Goal: Information Seeking & Learning: Learn about a topic

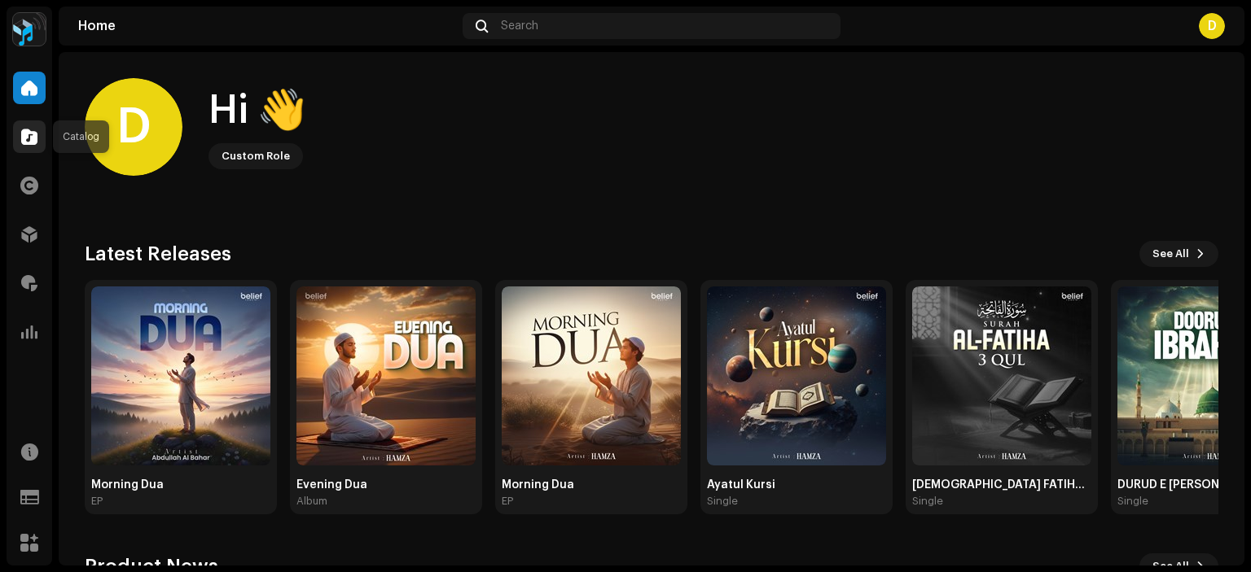
click at [31, 131] on span at bounding box center [29, 136] width 16 height 13
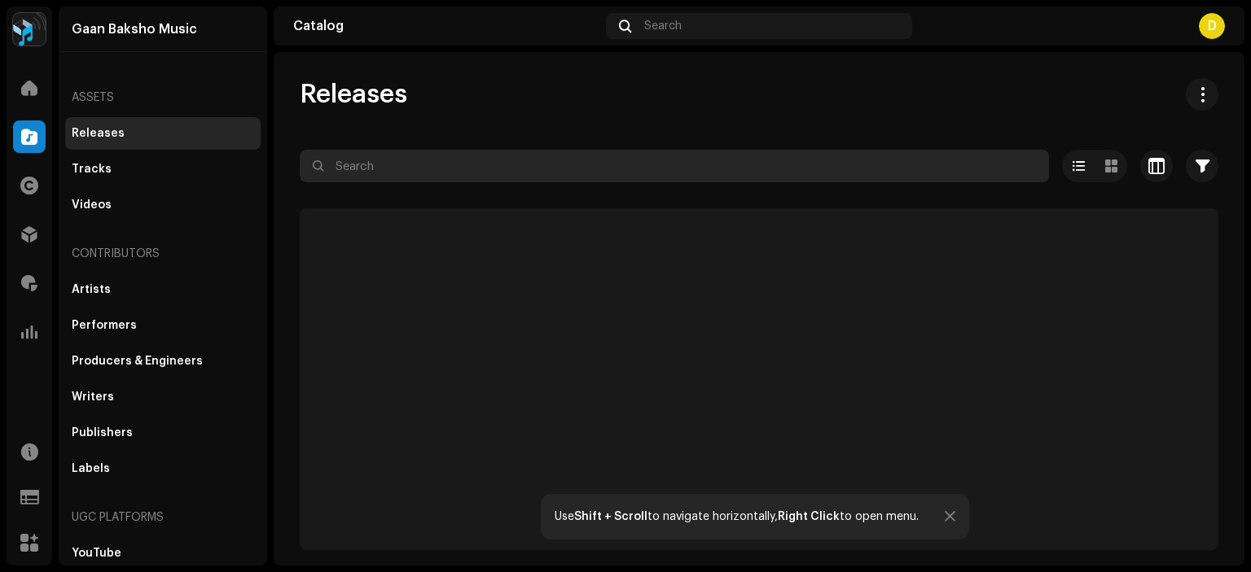
click at [344, 171] on input "text" at bounding box center [674, 166] width 749 height 33
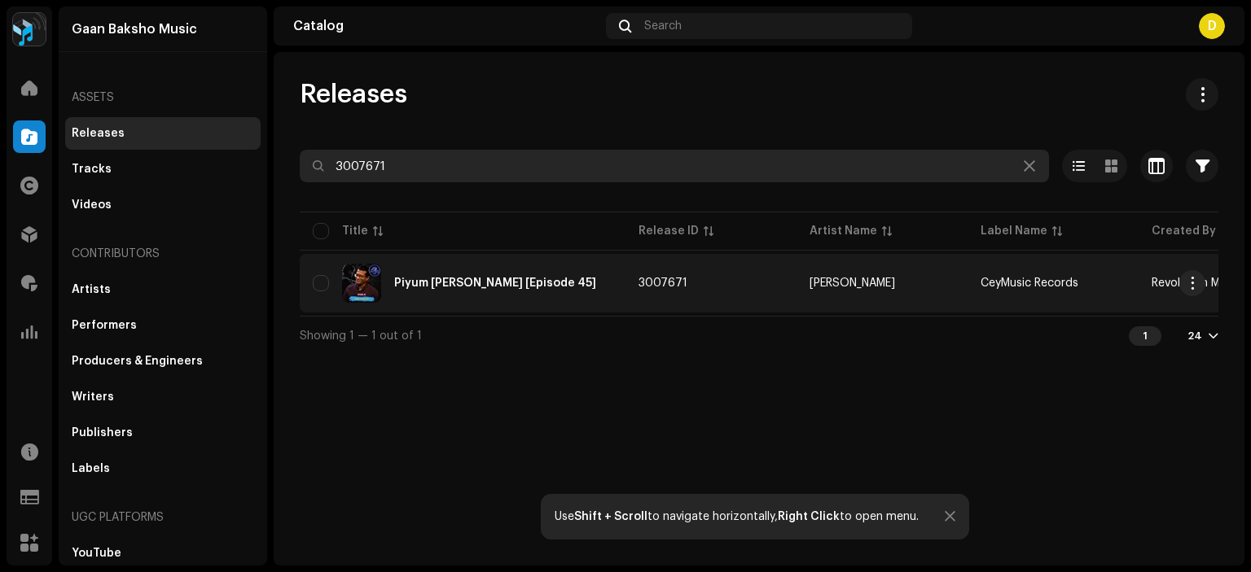
type input "3007671"
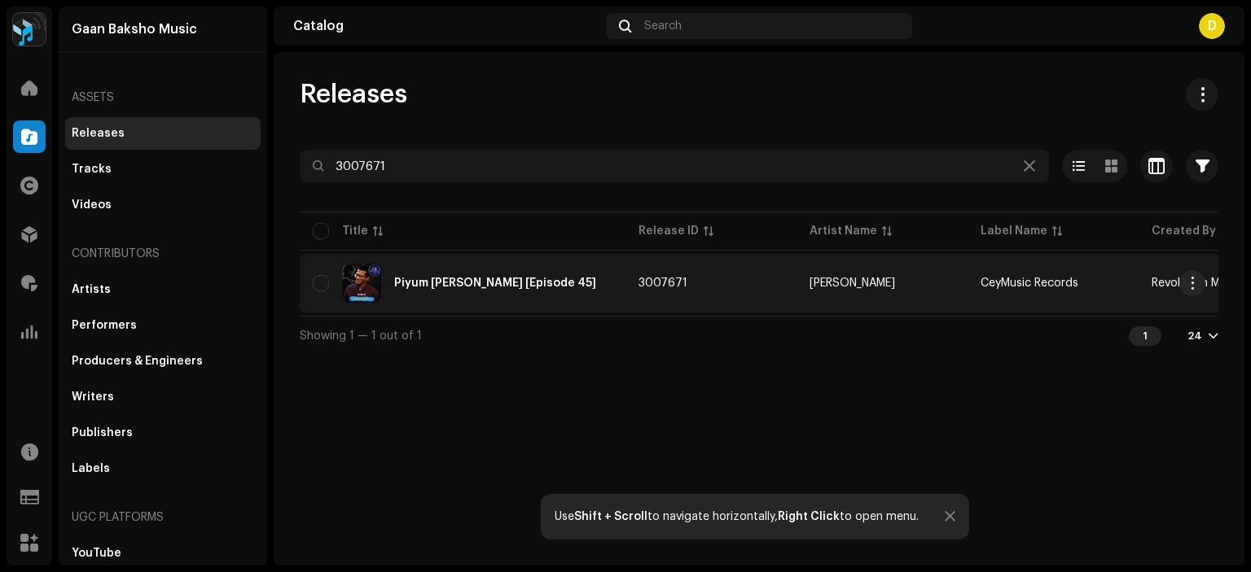
click at [416, 295] on div "Piyum [PERSON_NAME] [Episode 45]" at bounding box center [463, 283] width 300 height 39
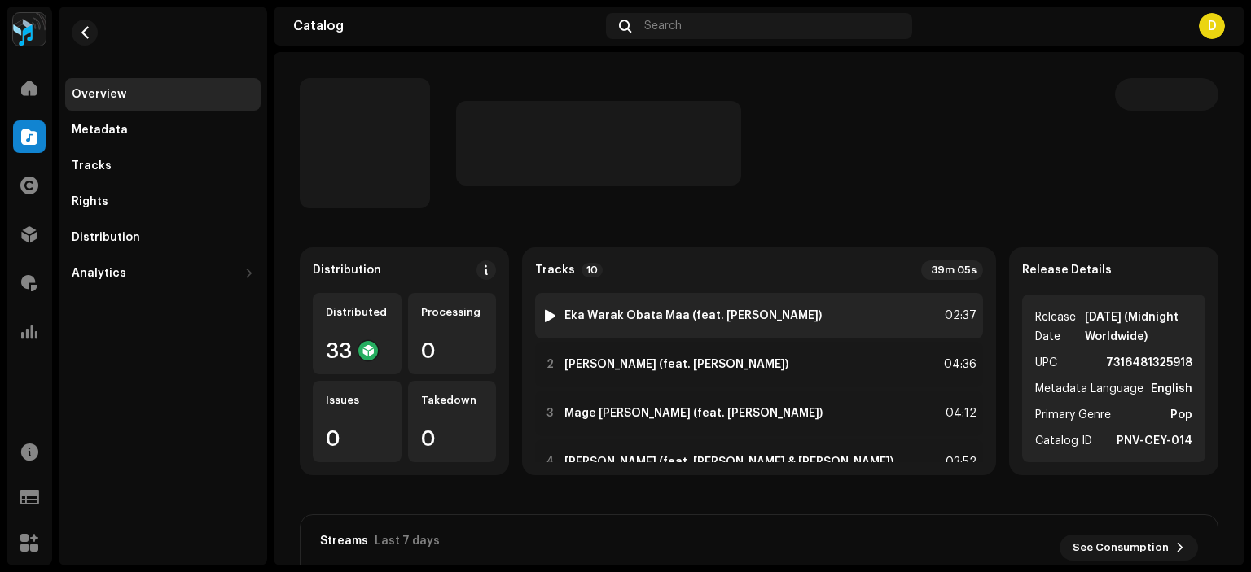
click at [668, 322] on strong "Eka Warak Obata Maa (feat. [PERSON_NAME])" at bounding box center [692, 315] width 257 height 13
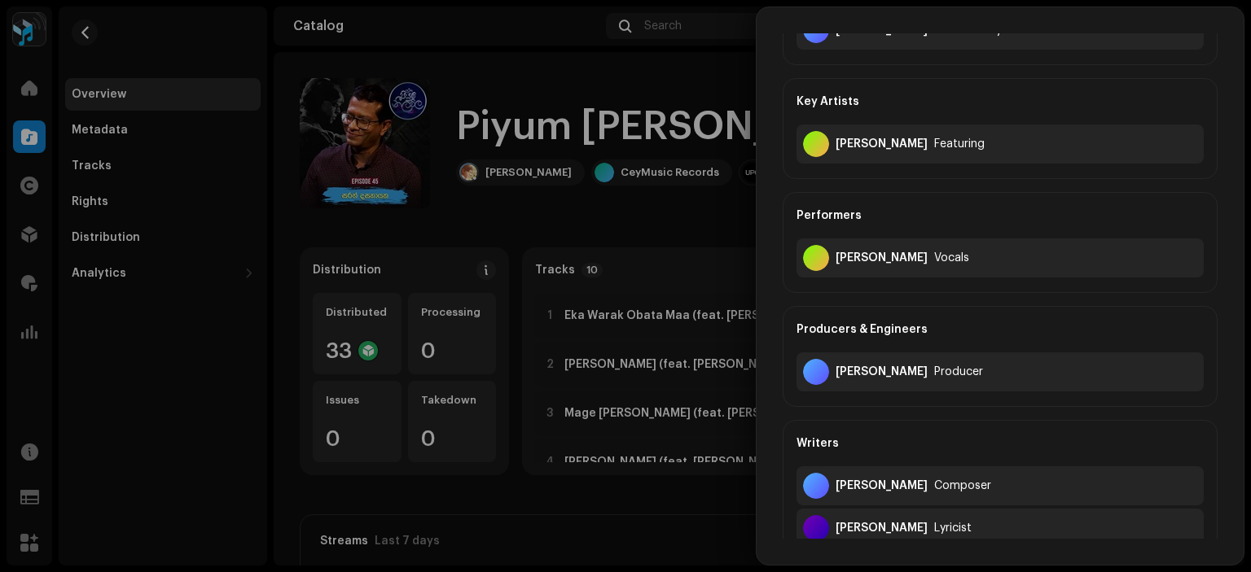
scroll to position [278, 0]
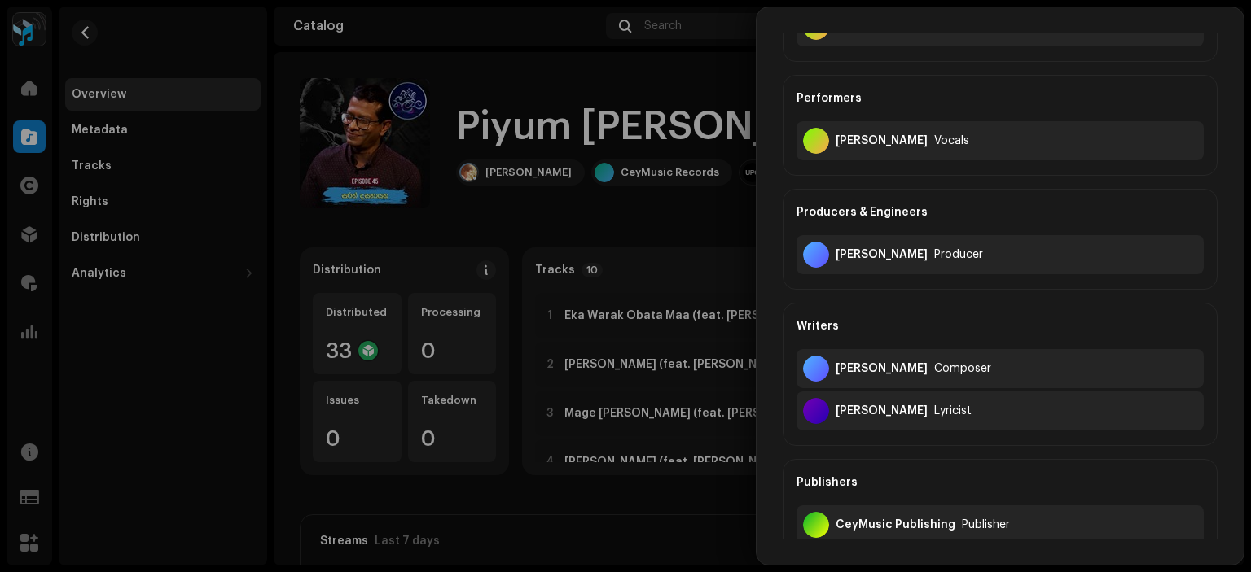
click at [670, 213] on div at bounding box center [625, 286] width 1251 height 572
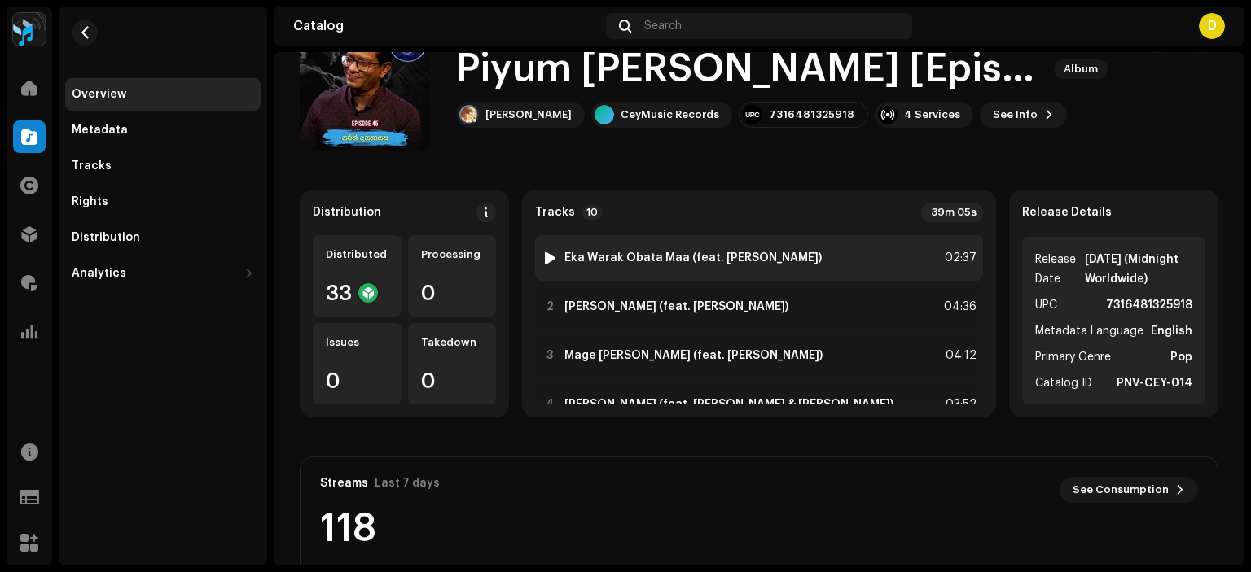
scroll to position [81, 0]
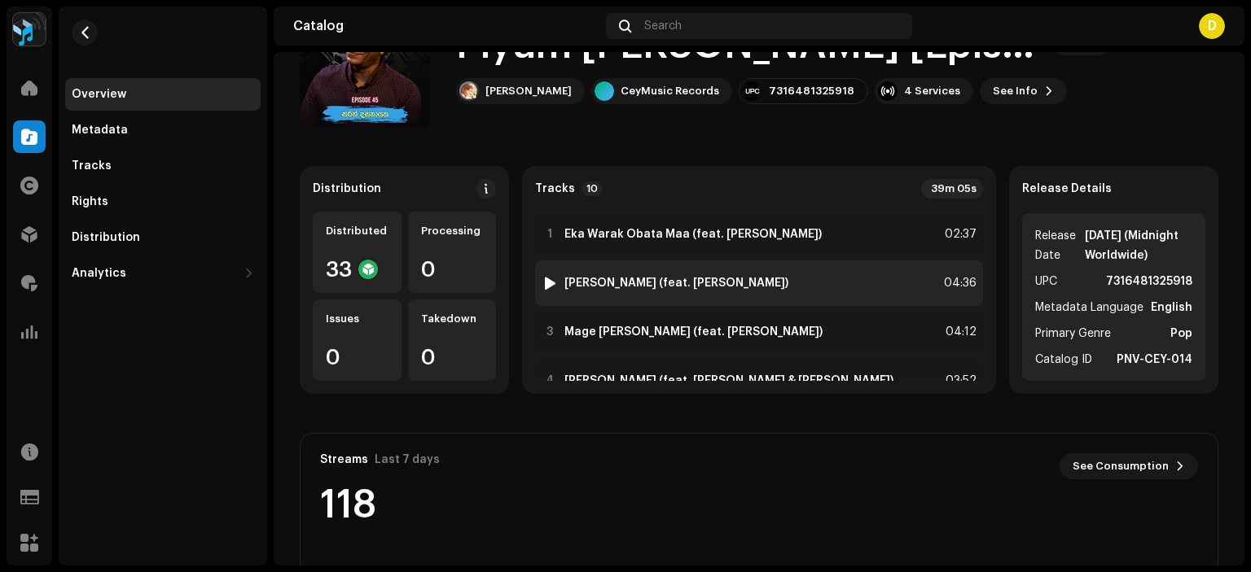
click at [690, 277] on strong "[PERSON_NAME] (feat. [PERSON_NAME])" at bounding box center [676, 283] width 224 height 13
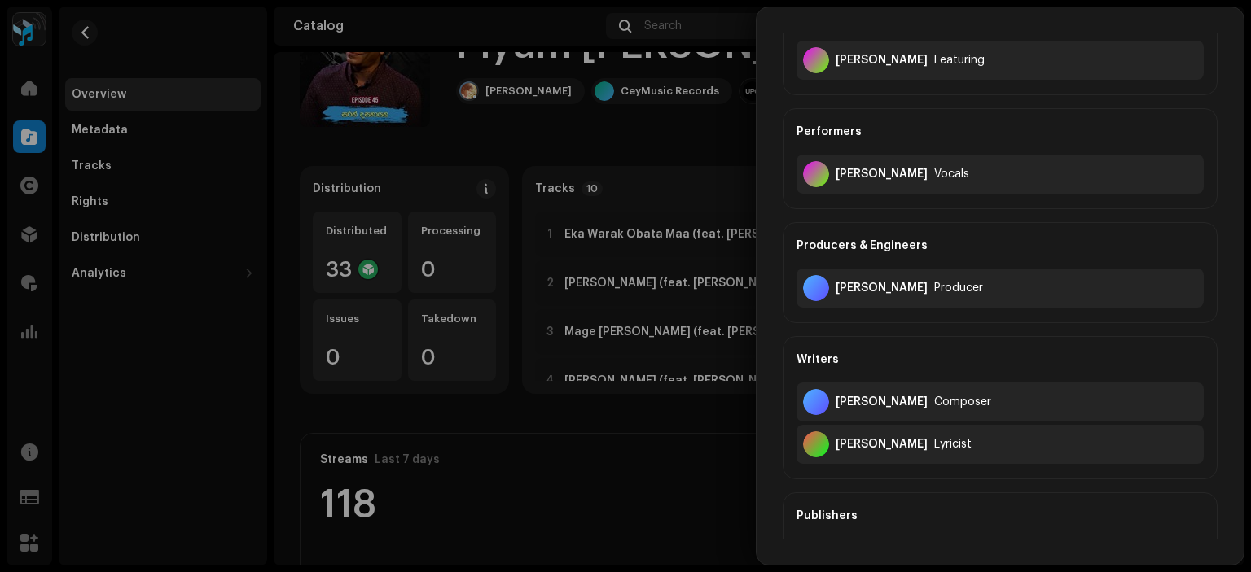
scroll to position [326, 0]
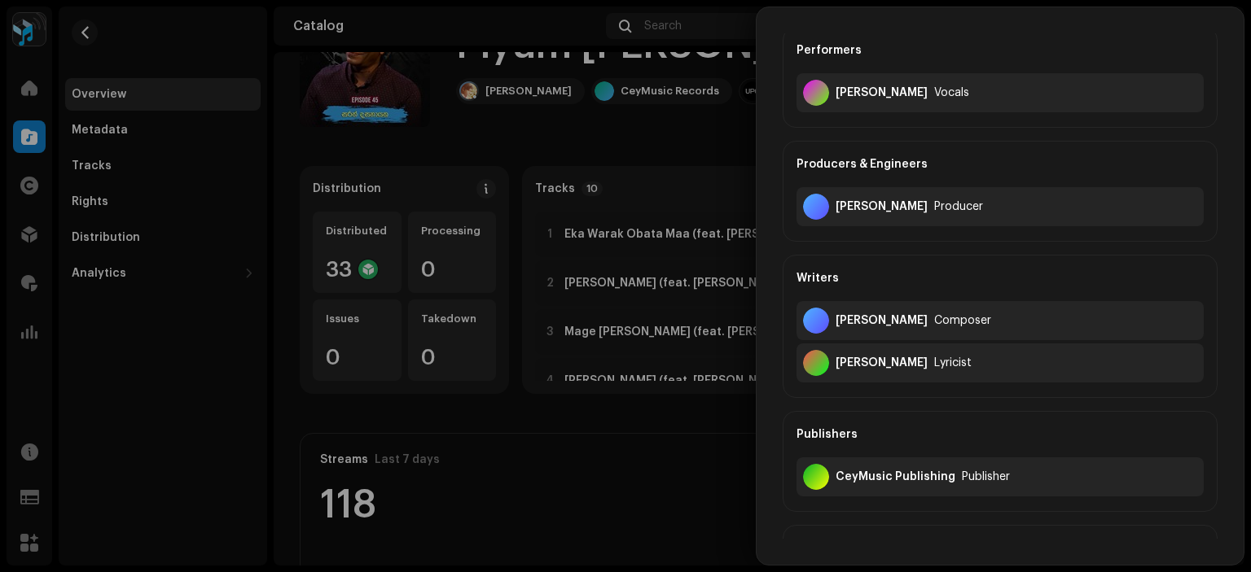
click at [696, 158] on div at bounding box center [625, 286] width 1251 height 572
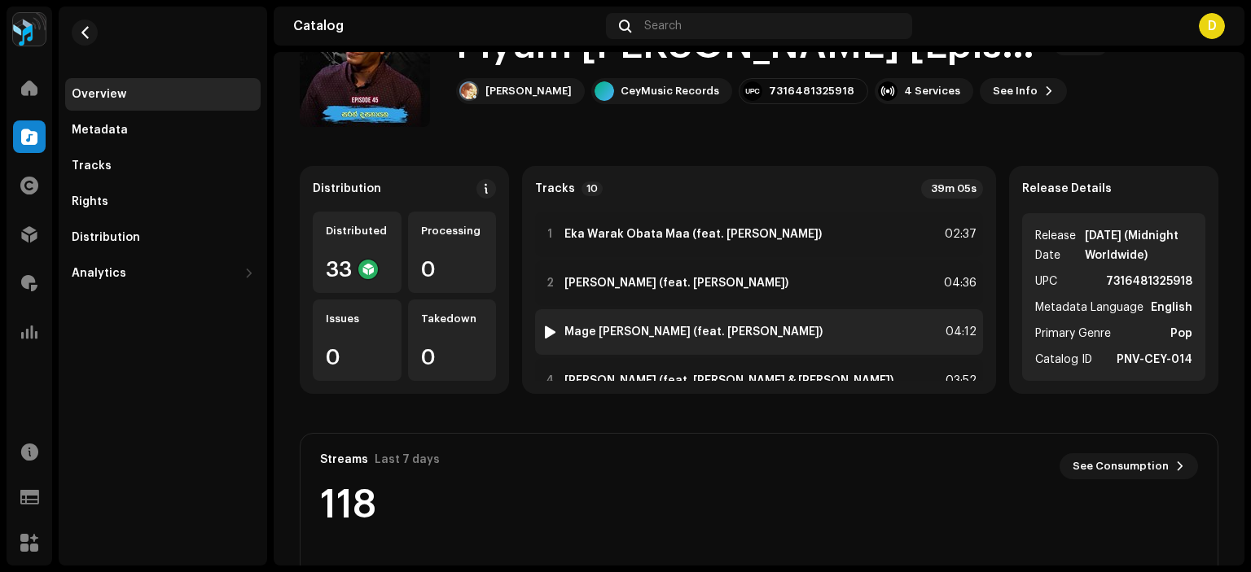
click at [729, 335] on strong "Mage [PERSON_NAME] (feat. [PERSON_NAME])" at bounding box center [693, 332] width 258 height 13
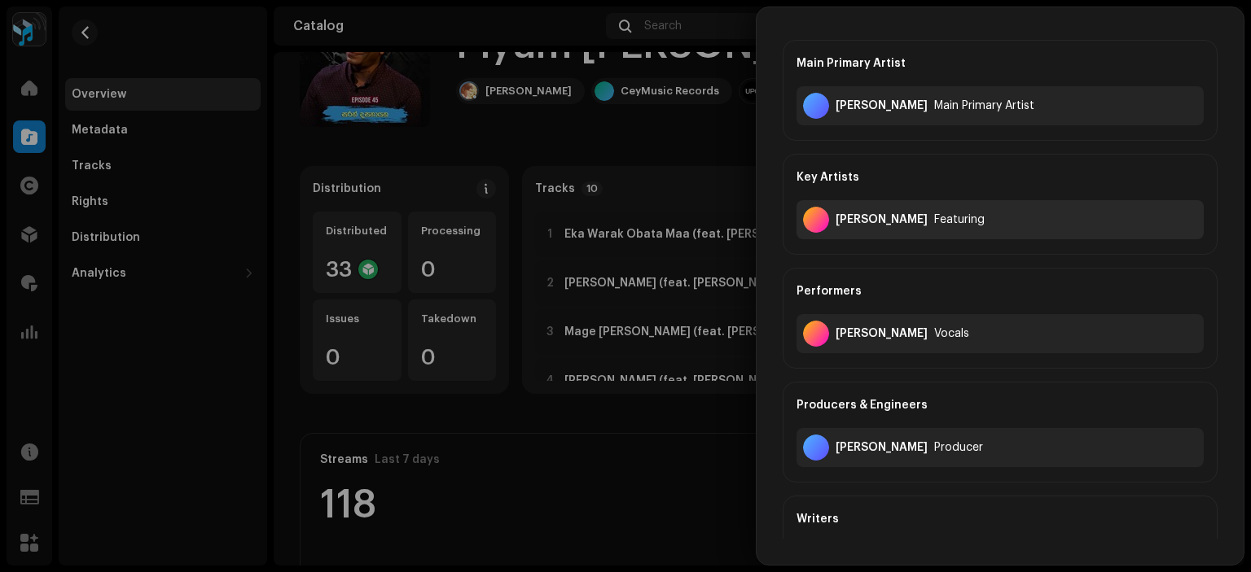
scroll to position [244, 0]
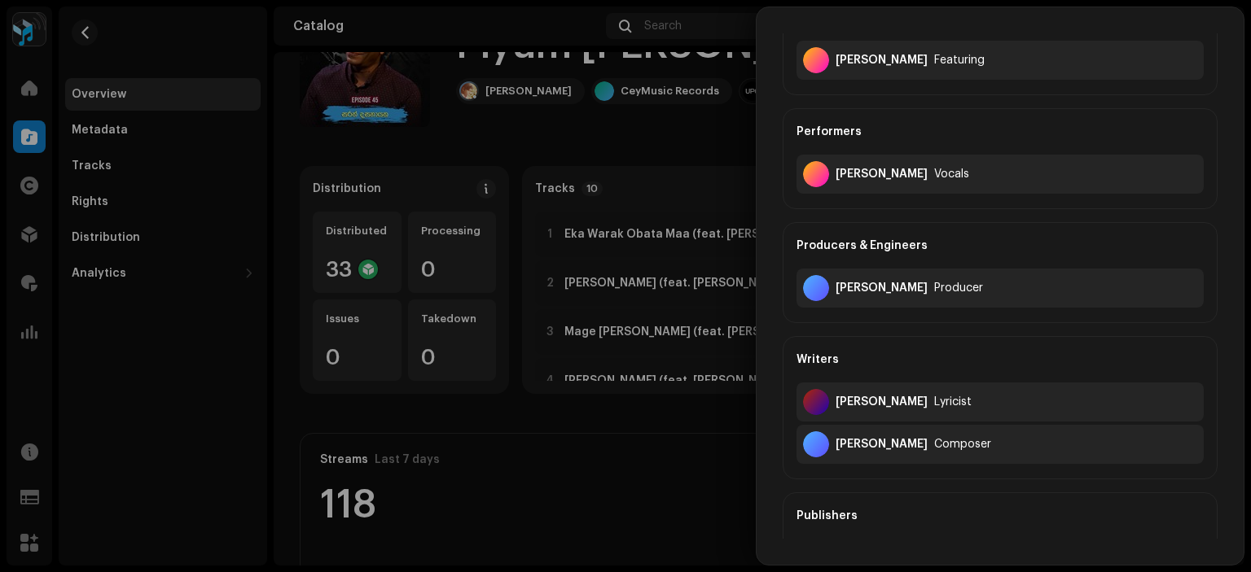
click at [686, 143] on div at bounding box center [625, 286] width 1251 height 572
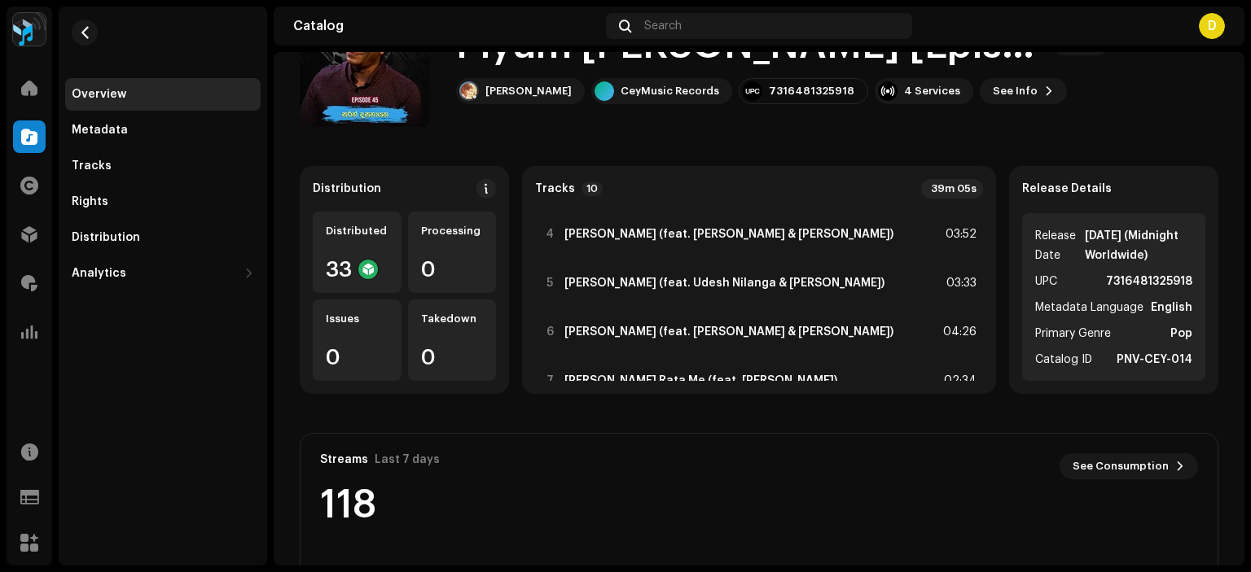
scroll to position [163, 0]
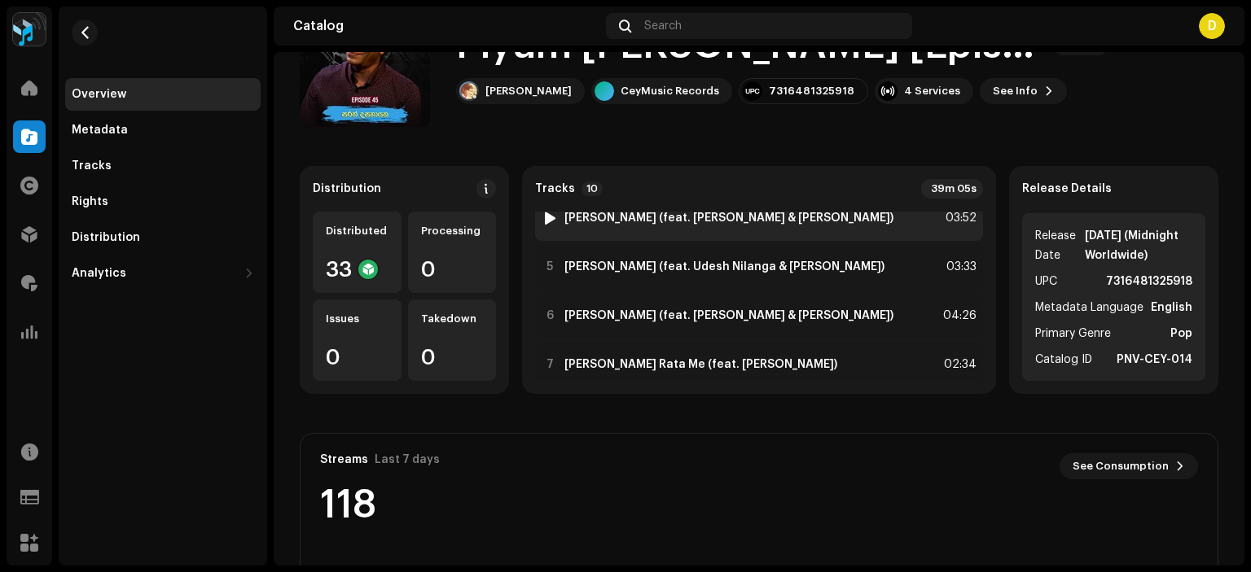
click at [659, 214] on strong "[PERSON_NAME] (feat. [PERSON_NAME] & [PERSON_NAME])" at bounding box center [728, 218] width 329 height 13
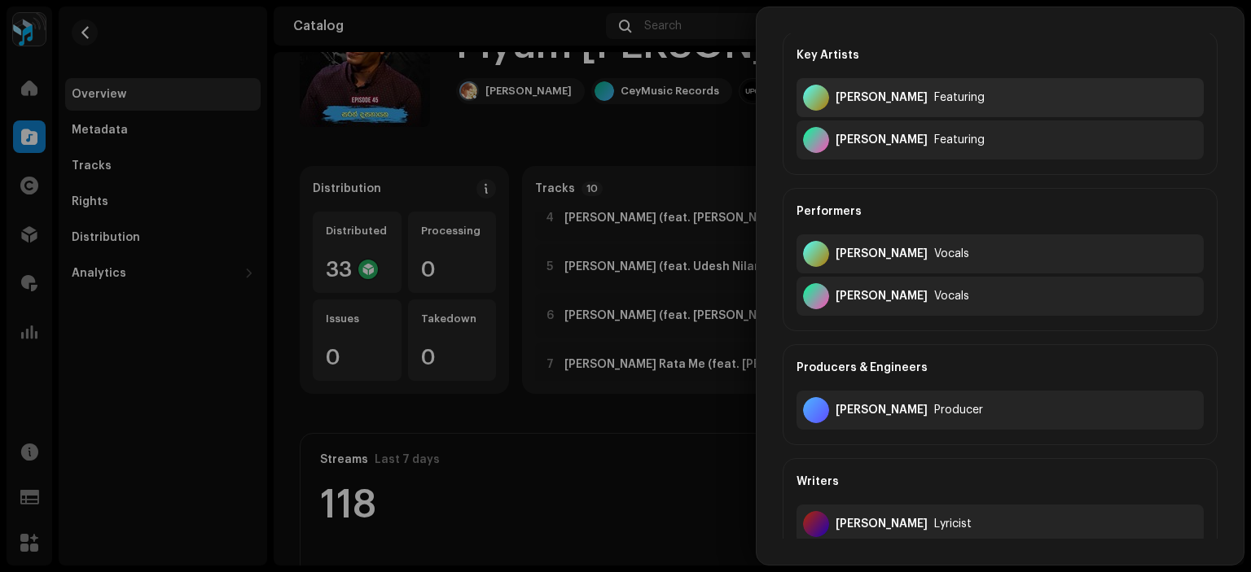
scroll to position [244, 0]
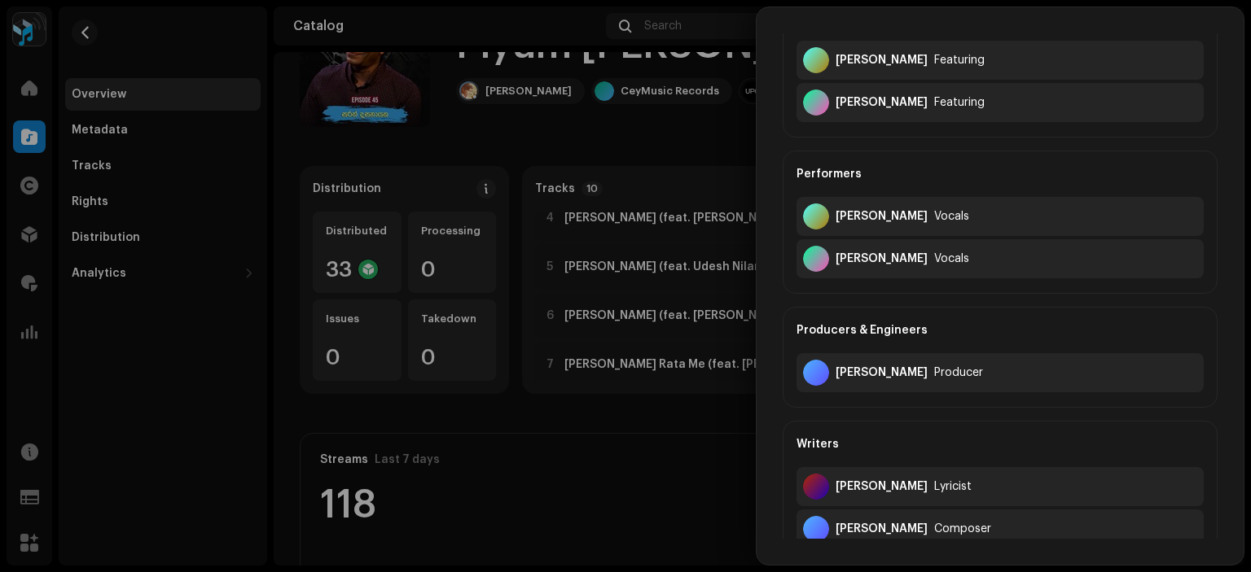
click at [623, 118] on div at bounding box center [625, 286] width 1251 height 572
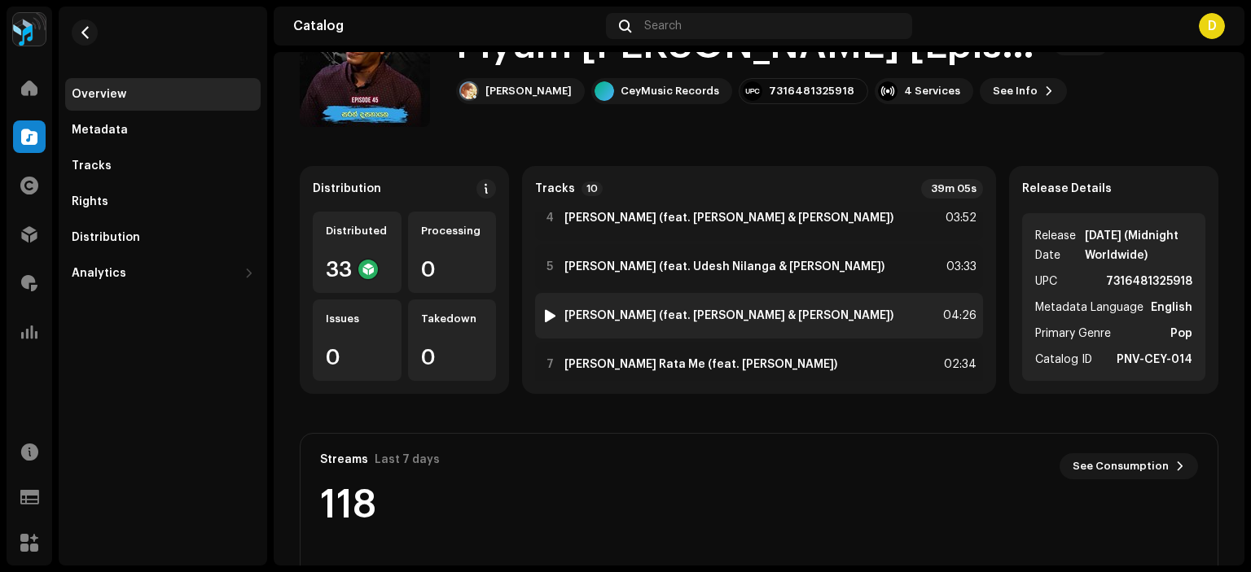
click at [669, 293] on div "6 [PERSON_NAME] (feat. [PERSON_NAME] & [PERSON_NAME]) 04:26" at bounding box center [759, 316] width 448 height 46
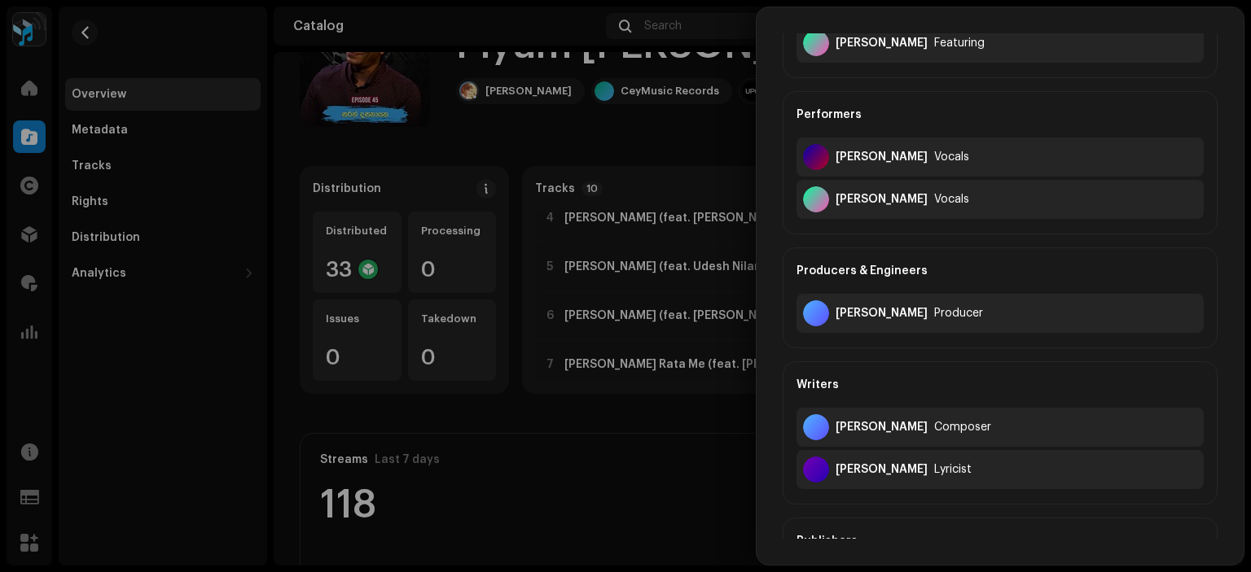
scroll to position [326, 0]
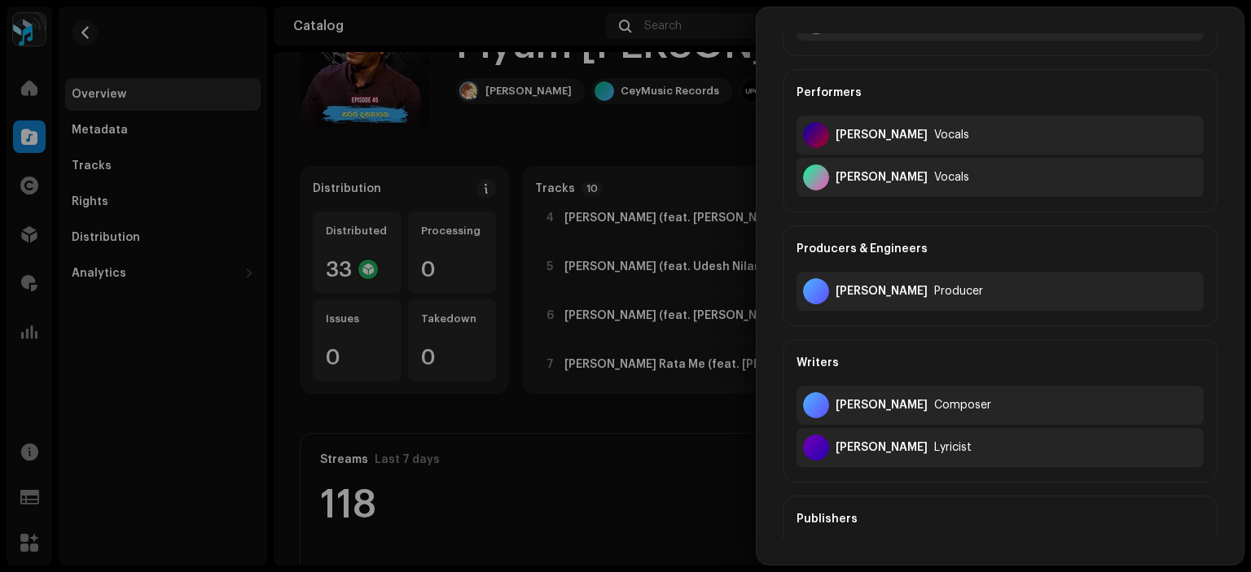
click at [692, 144] on div at bounding box center [625, 286] width 1251 height 572
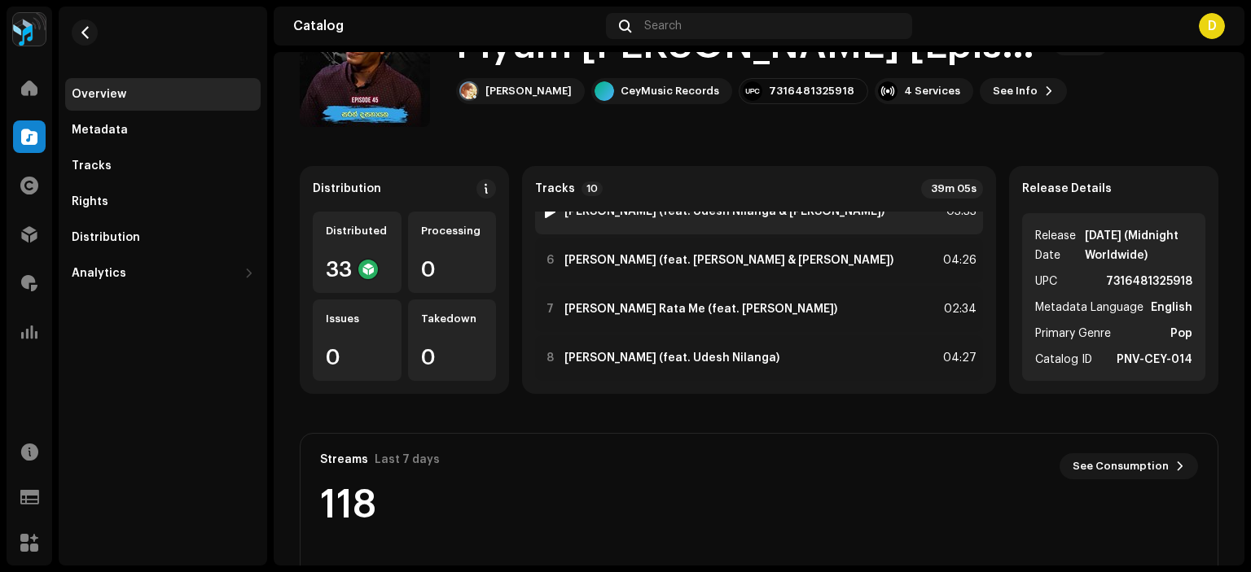
scroll to position [244, 0]
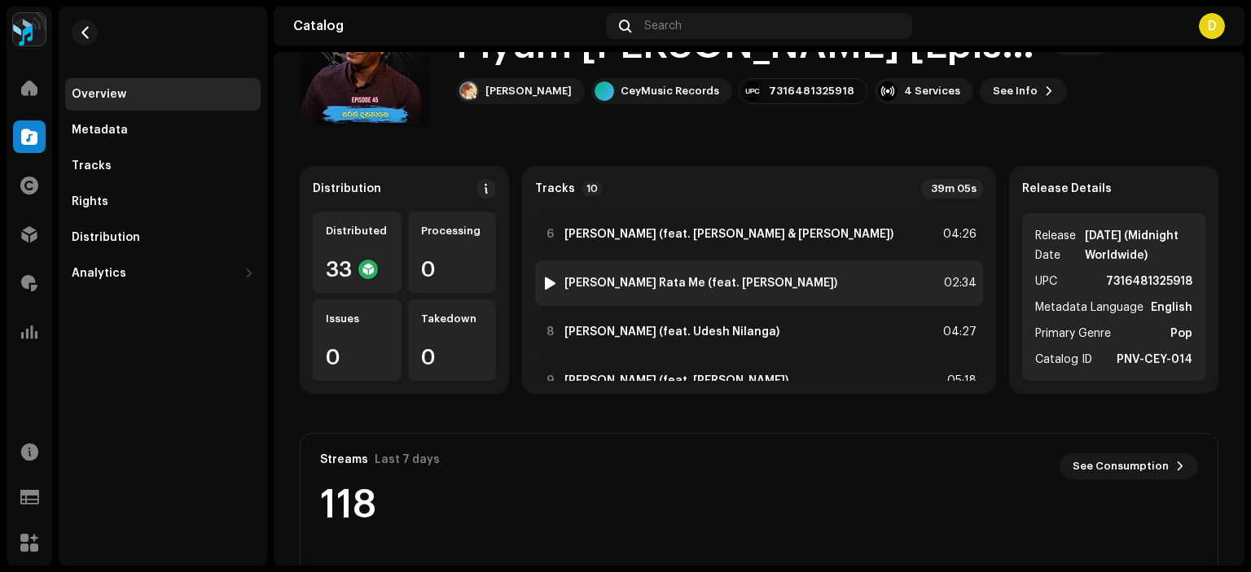
click at [672, 277] on strong "[PERSON_NAME] Rata Me (feat. [PERSON_NAME])" at bounding box center [700, 283] width 273 height 13
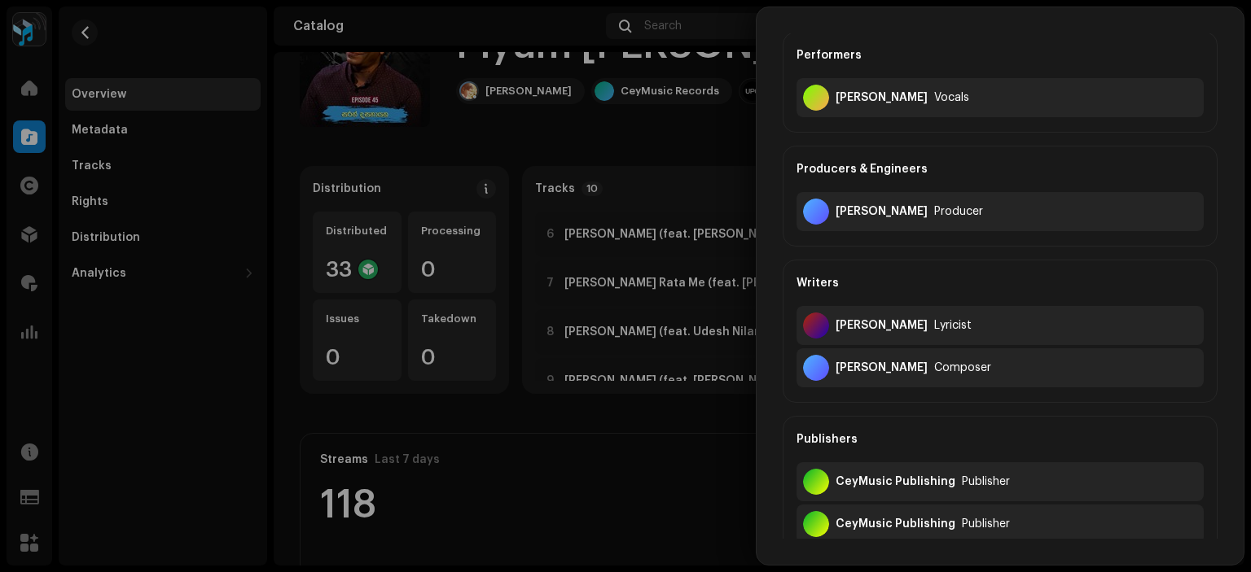
scroll to position [326, 0]
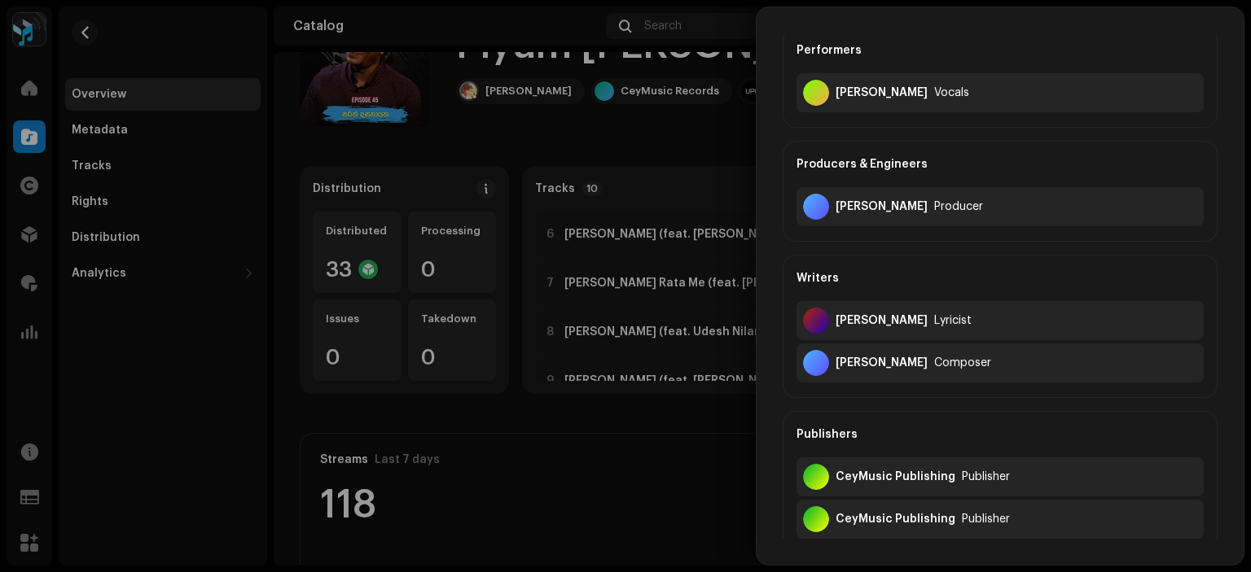
click at [719, 169] on div at bounding box center [625, 286] width 1251 height 572
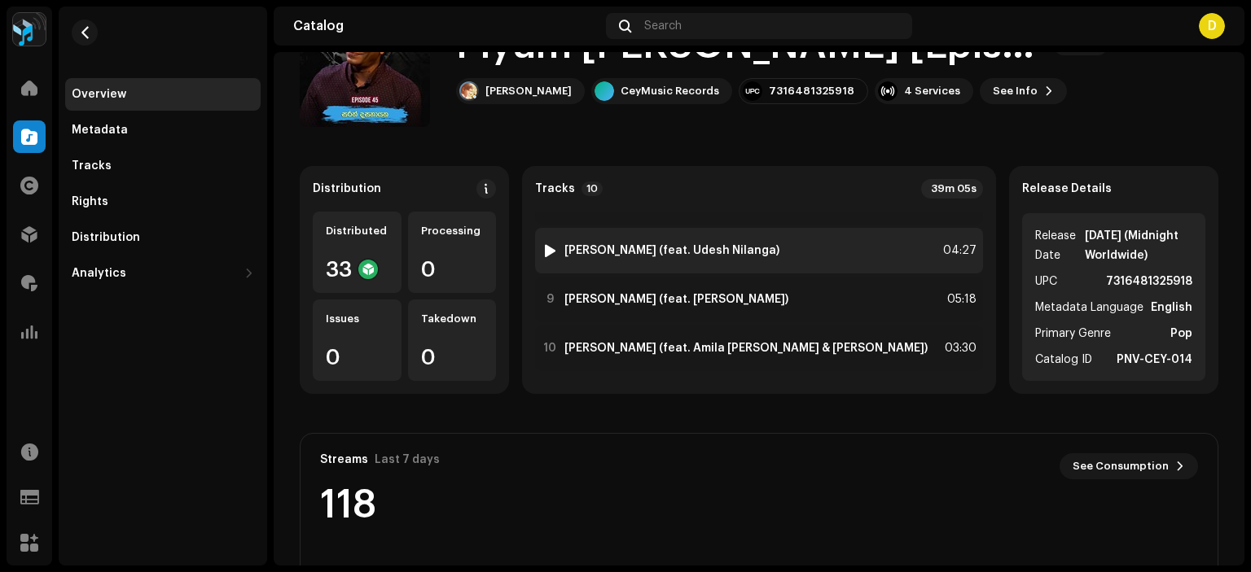
click at [677, 272] on div "8 [PERSON_NAME] (feat. [PERSON_NAME]) 04:27" at bounding box center [759, 251] width 448 height 46
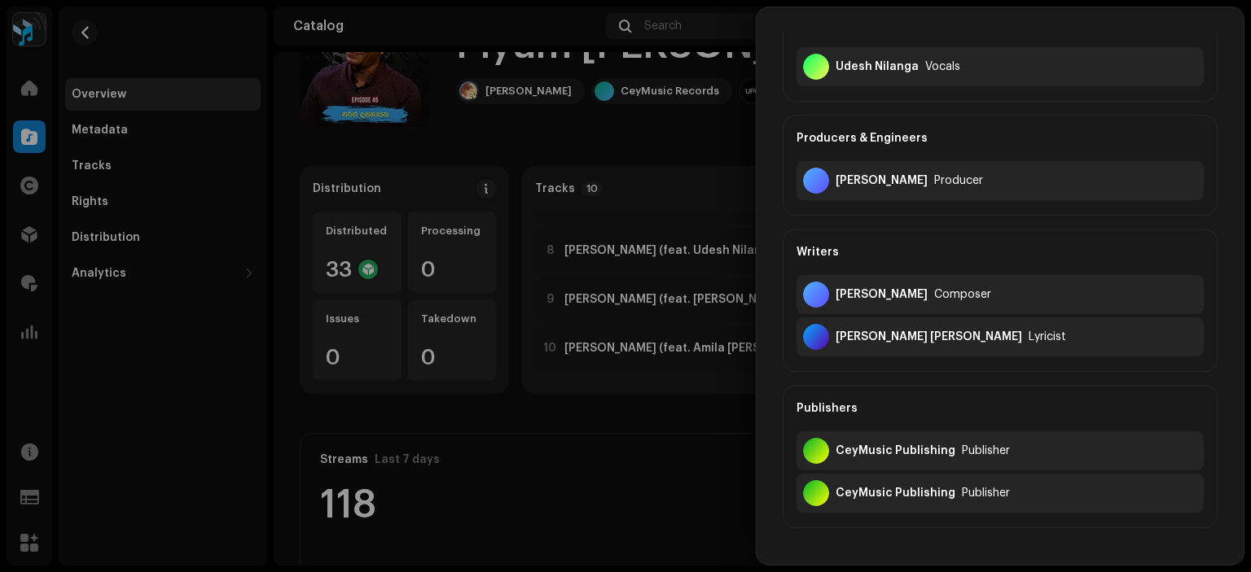
click at [651, 159] on div at bounding box center [625, 286] width 1251 height 572
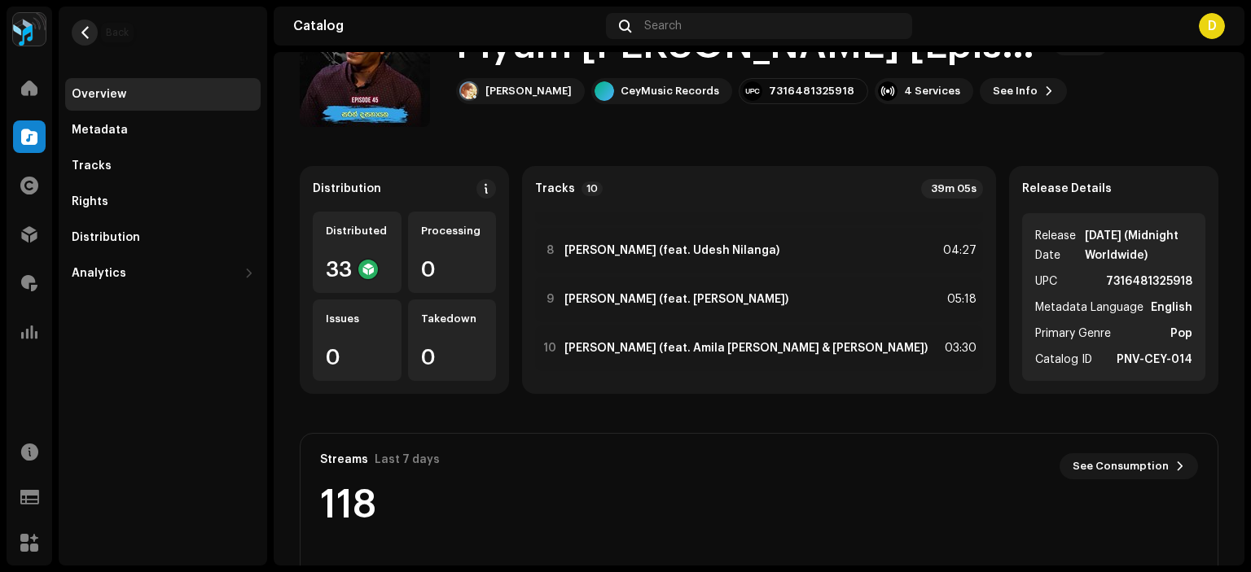
click at [93, 32] on button "button" at bounding box center [85, 33] width 26 height 26
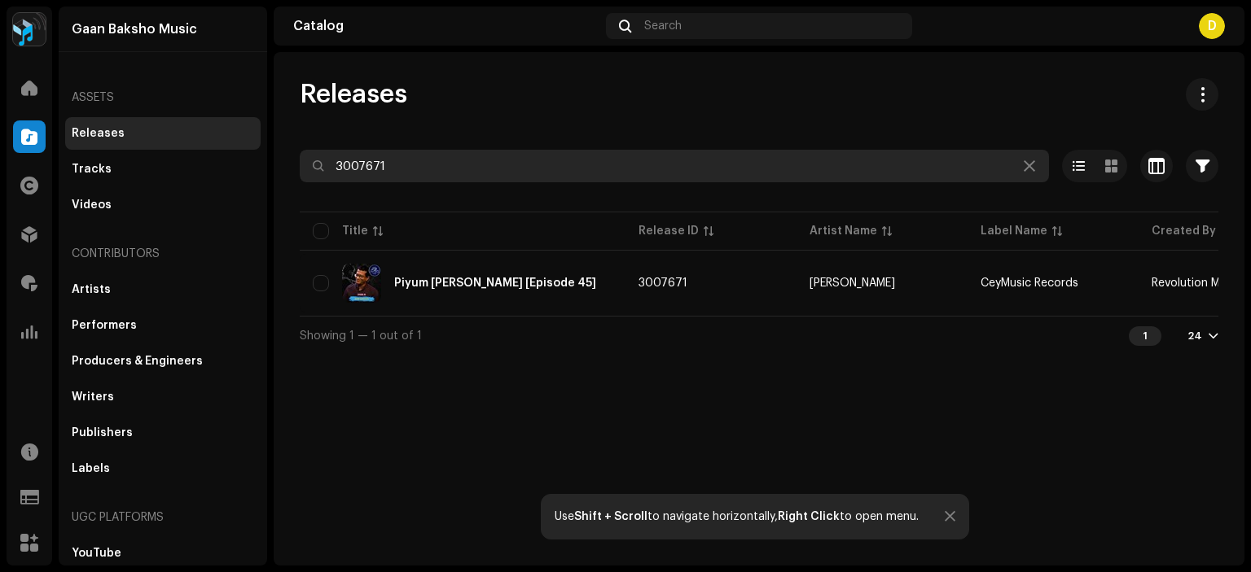
click at [430, 171] on input "3007671" at bounding box center [674, 166] width 749 height 33
type input "3"
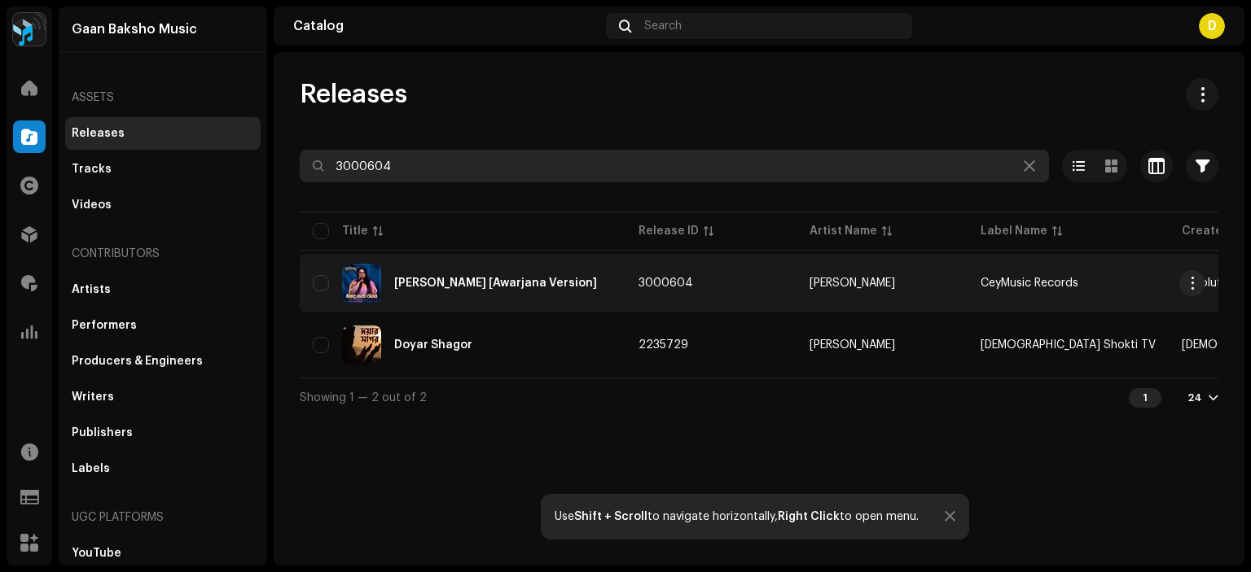
type input "3000604"
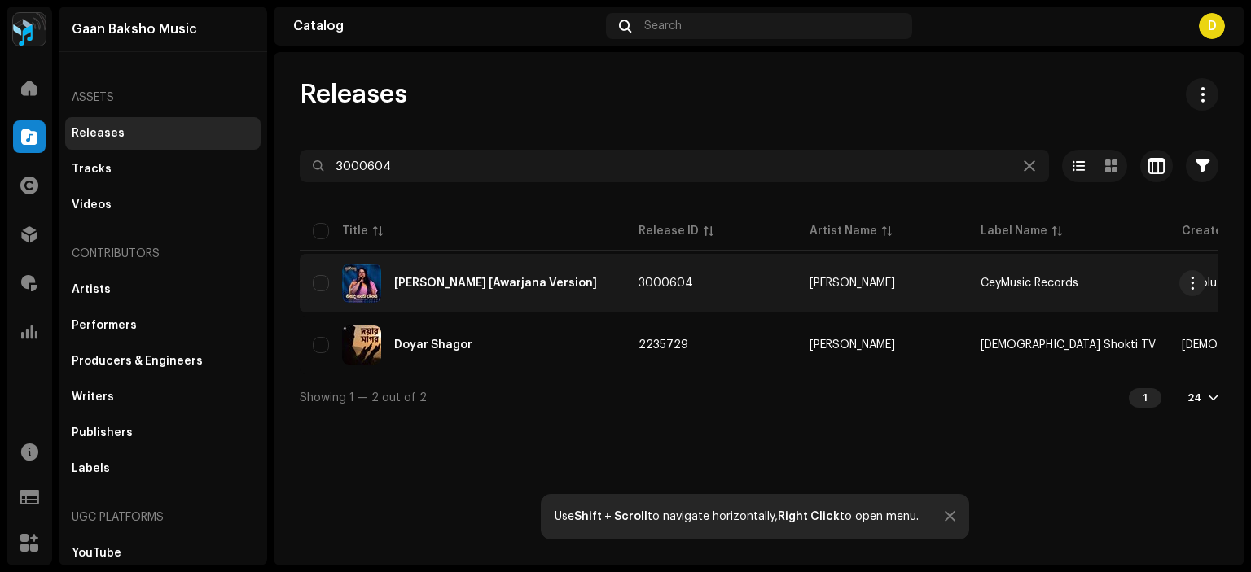
click at [493, 284] on div "[PERSON_NAME] [Awarjana Version]" at bounding box center [495, 283] width 203 height 11
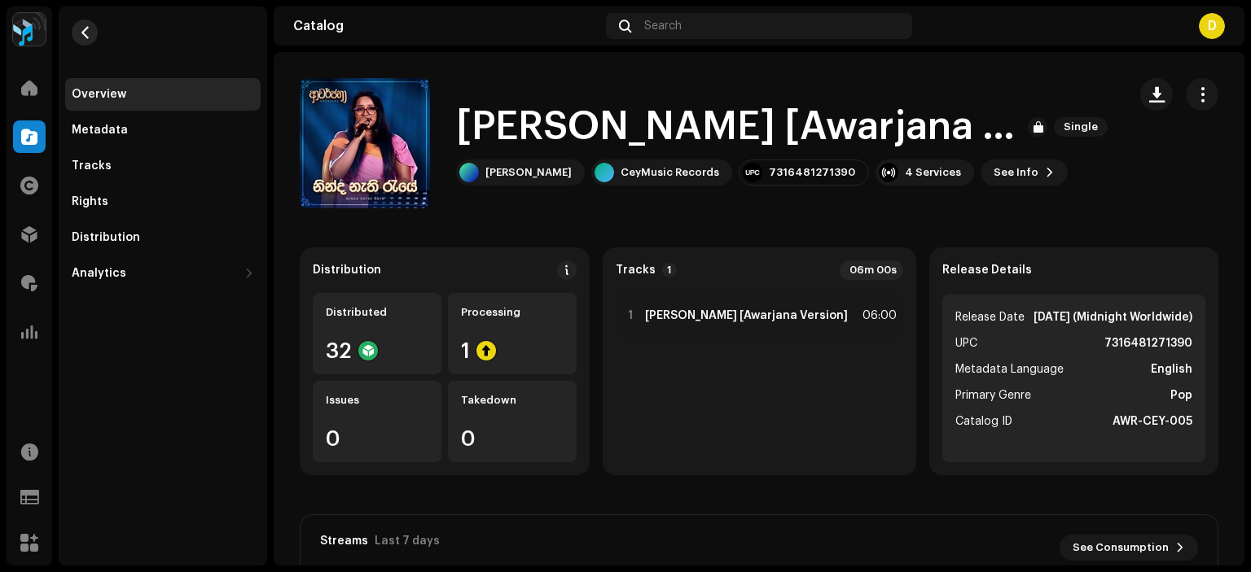
click at [83, 32] on span "button" at bounding box center [85, 32] width 12 height 13
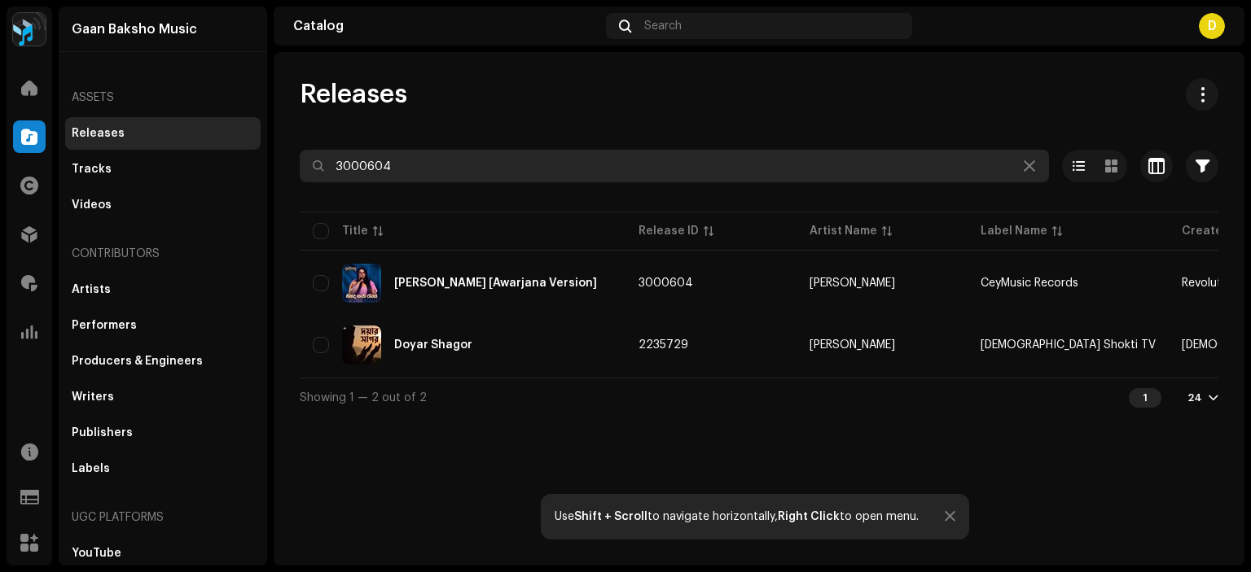
click at [478, 169] on input "3000604" at bounding box center [674, 166] width 749 height 33
type input "3"
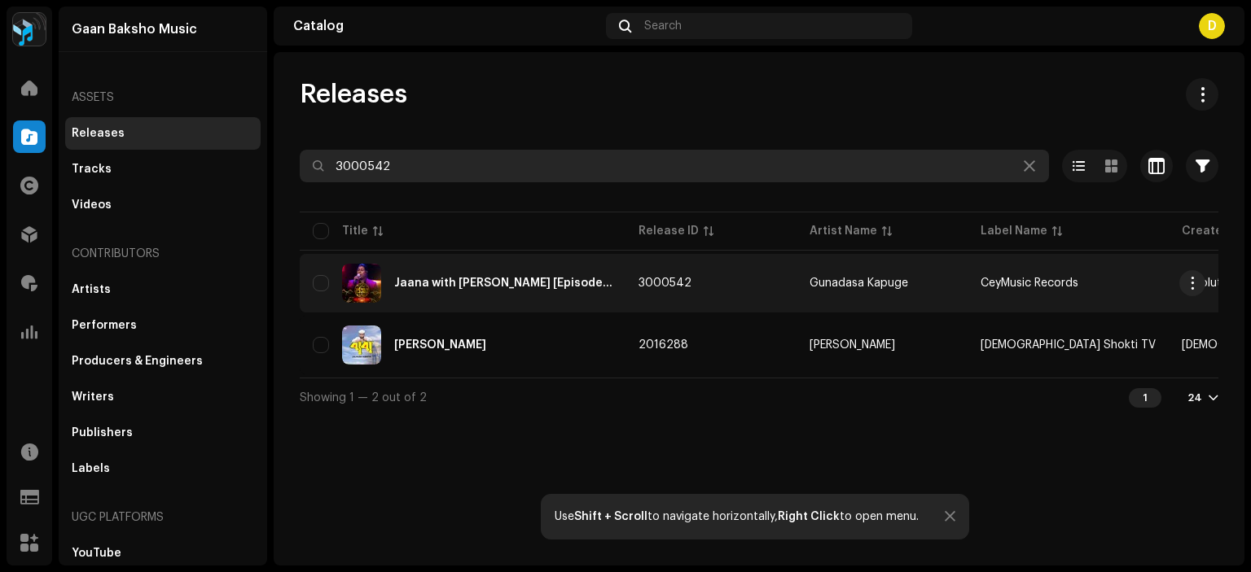
type input "3000542"
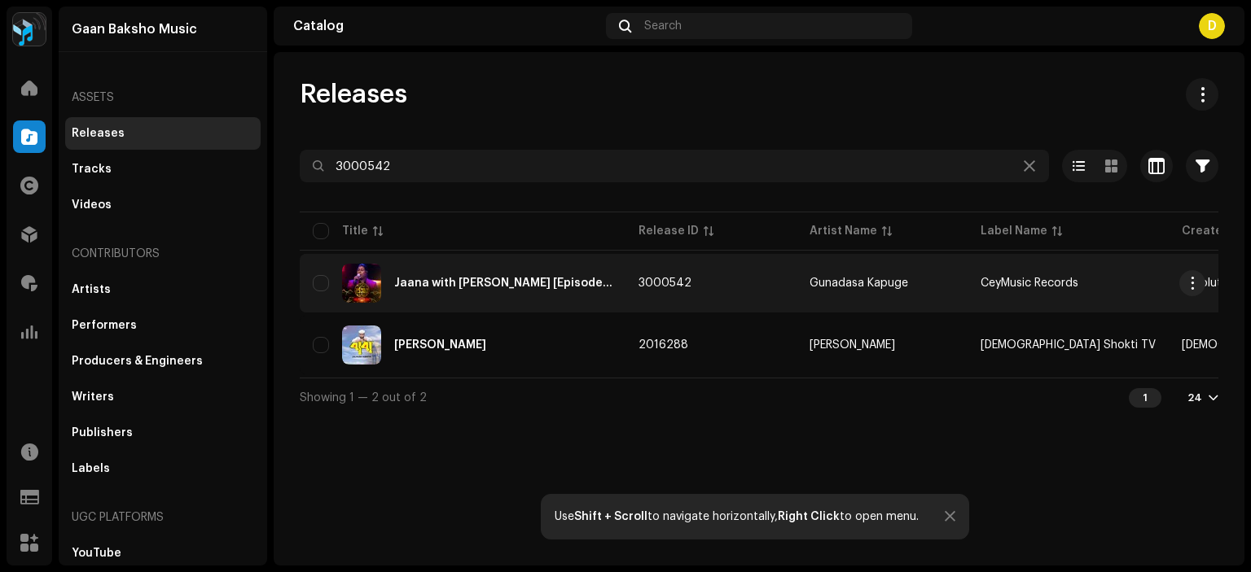
click at [506, 292] on div "Jaana with [PERSON_NAME] [Episode 112]" at bounding box center [463, 283] width 300 height 39
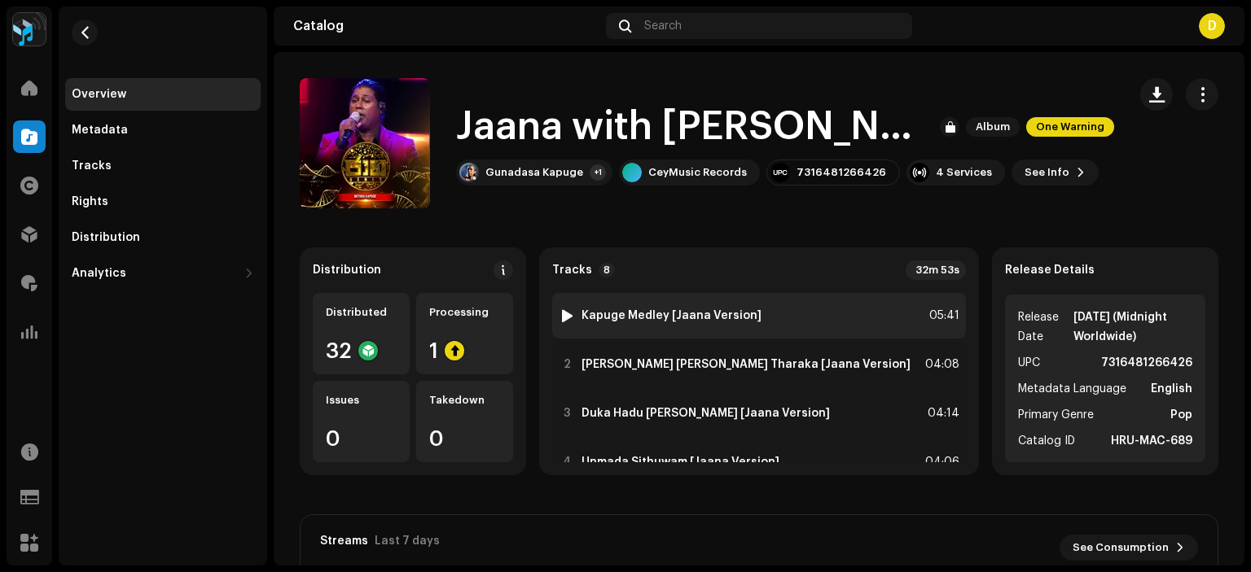
click at [731, 309] on strong "Kapuge Medley [Jaana Version]" at bounding box center [671, 315] width 180 height 13
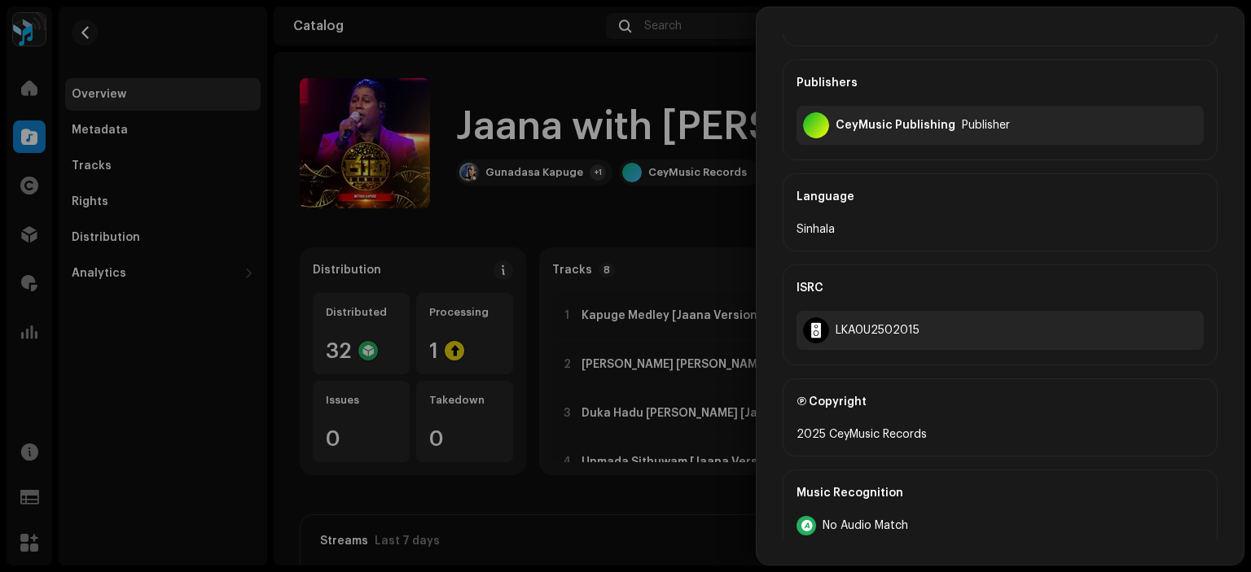
scroll to position [489, 0]
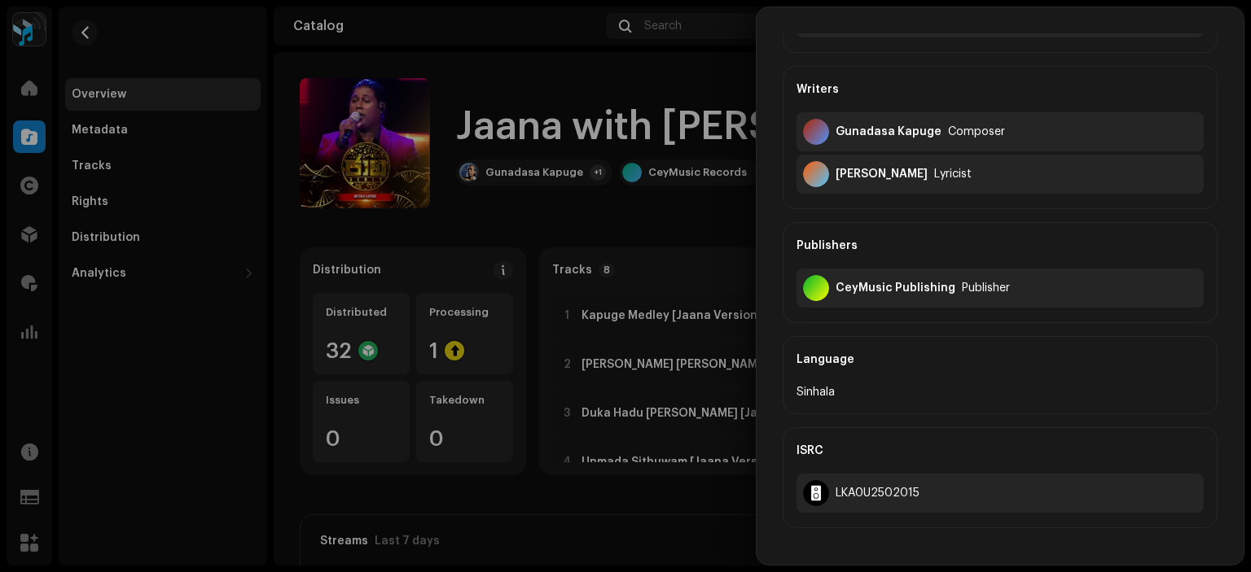
click at [743, 221] on div at bounding box center [625, 286] width 1251 height 572
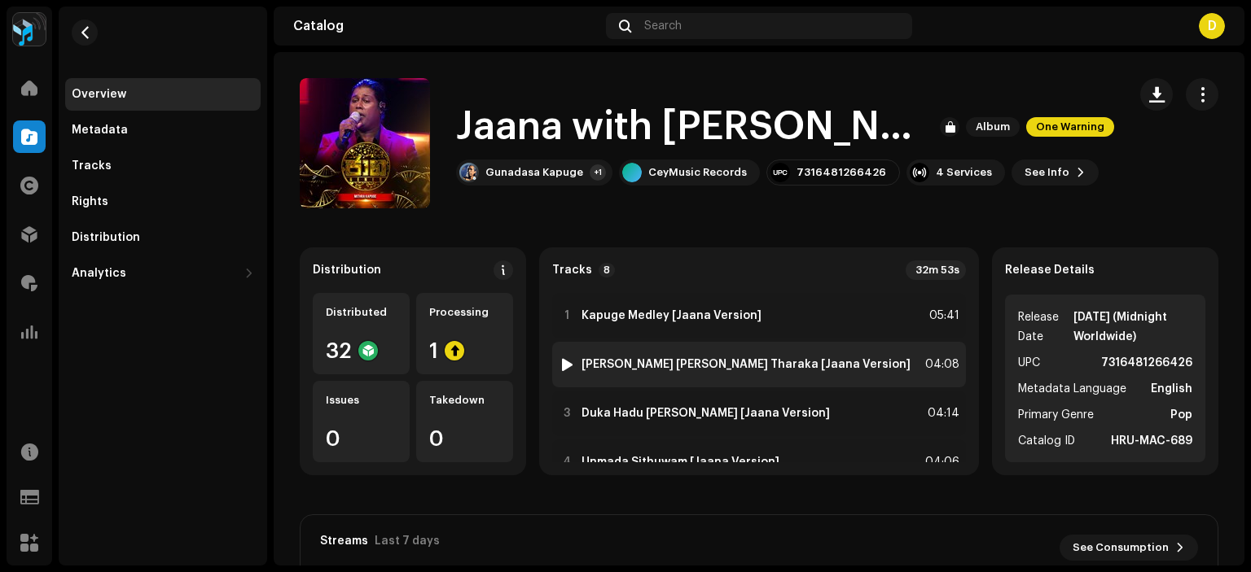
click at [707, 370] on strong "[PERSON_NAME] [PERSON_NAME] Tharaka [Jaana Version]" at bounding box center [745, 364] width 329 height 13
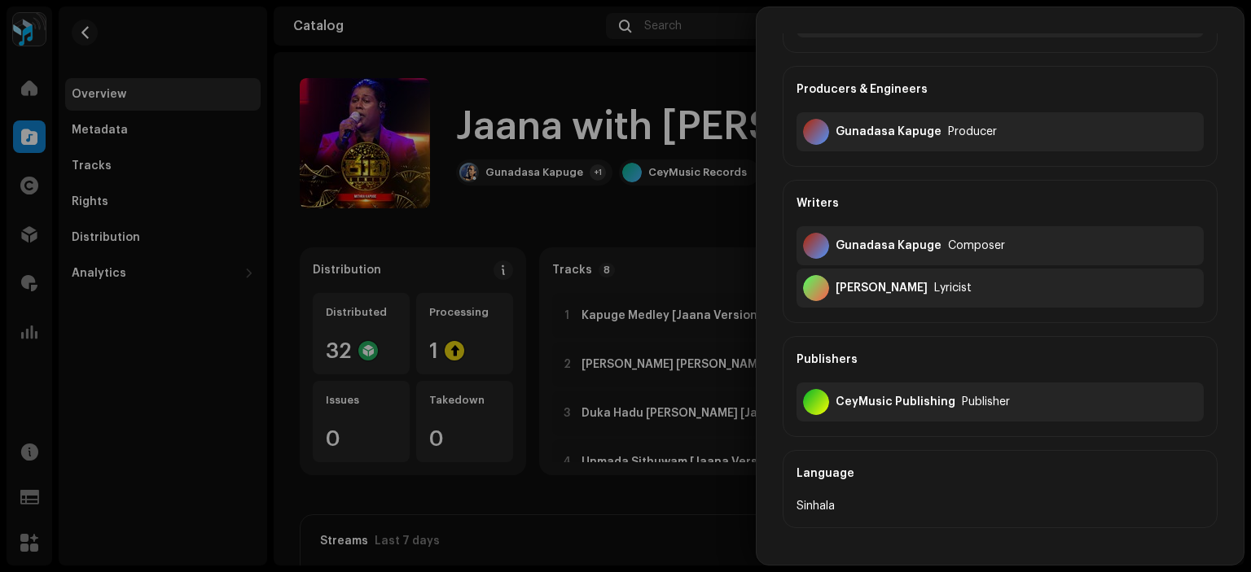
scroll to position [407, 0]
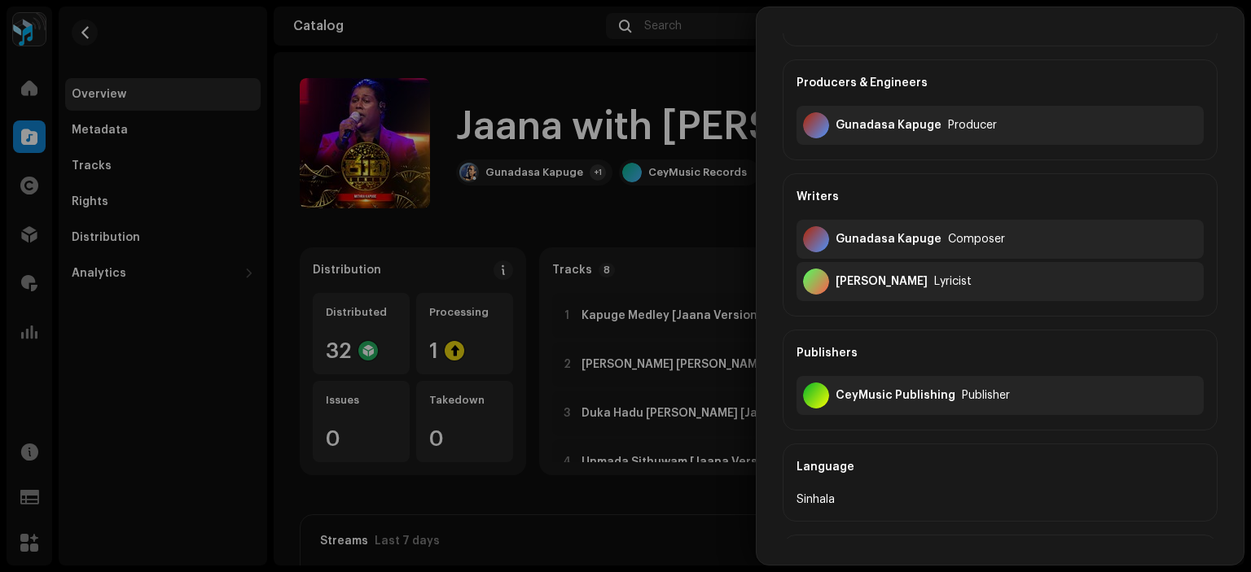
click at [691, 210] on div at bounding box center [625, 286] width 1251 height 572
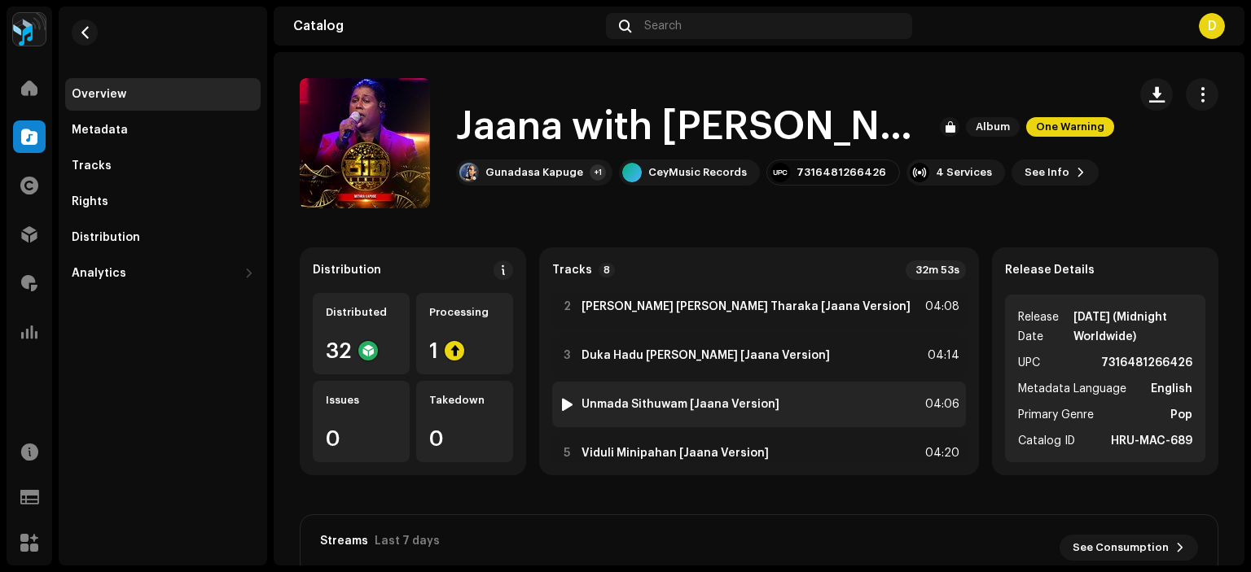
scroll to position [81, 0]
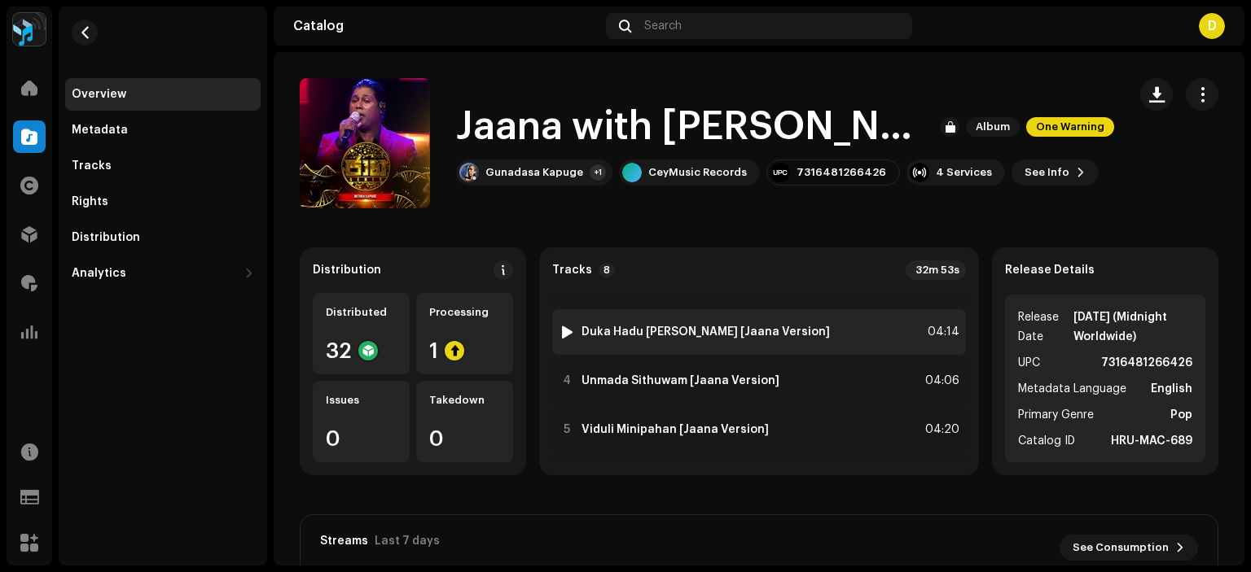
click at [681, 343] on div "3 Duka Hadu [PERSON_NAME] [Jaana Version] 04:14" at bounding box center [759, 332] width 414 height 46
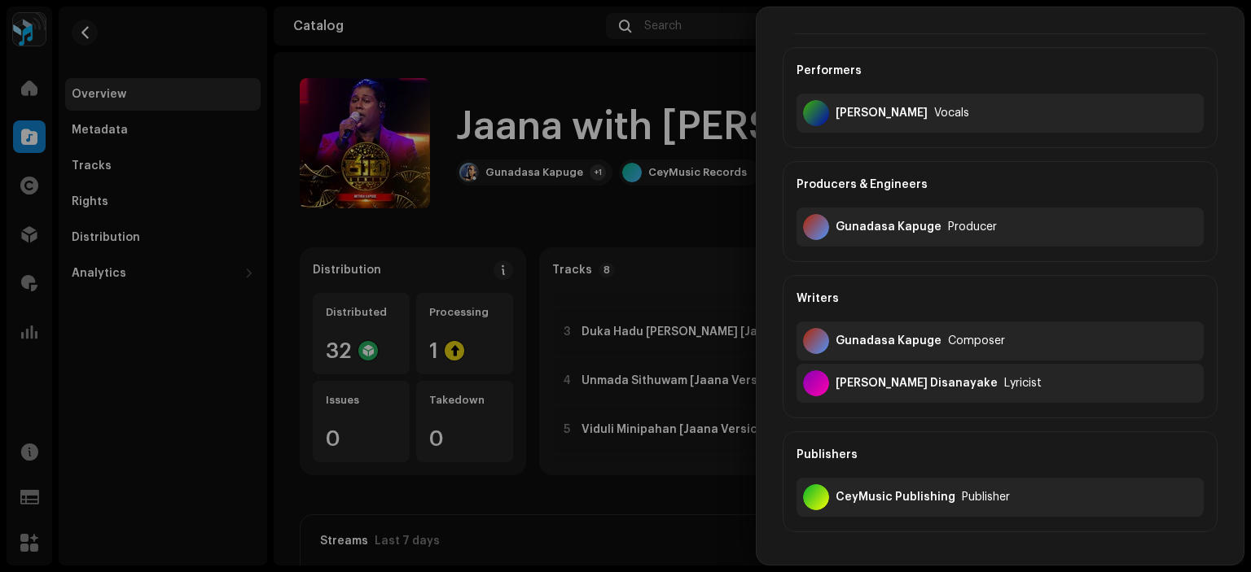
scroll to position [326, 0]
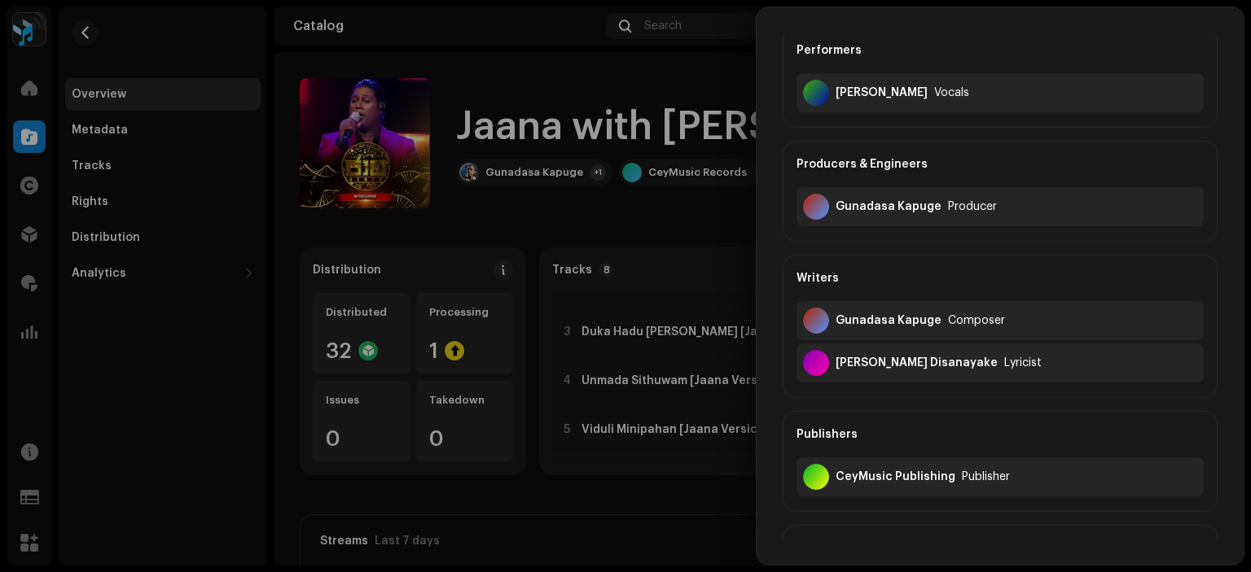
click at [699, 226] on div at bounding box center [625, 286] width 1251 height 572
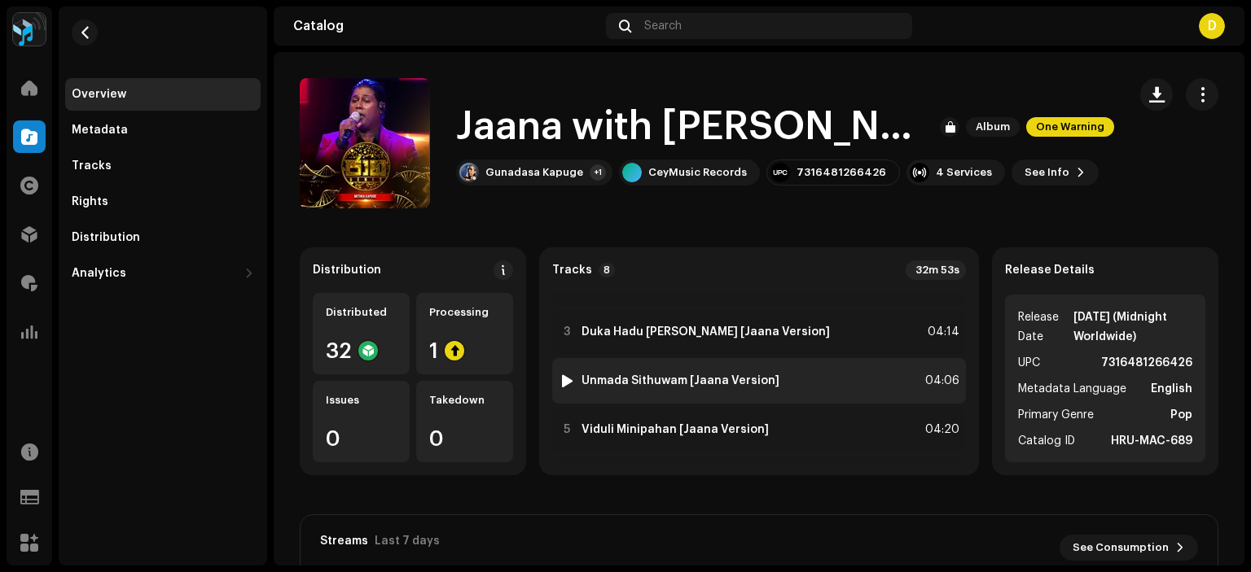
click at [688, 375] on strong "Unmada Sithuwam [Jaana Version]" at bounding box center [680, 381] width 198 height 13
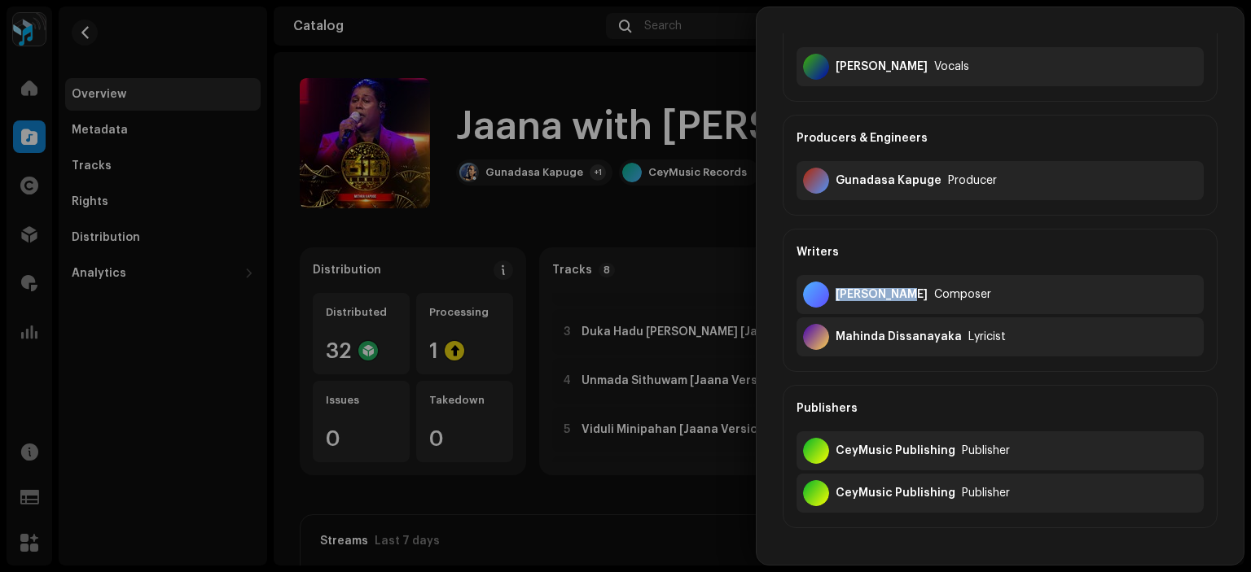
drag, startPoint x: 835, startPoint y: 299, endPoint x: 902, endPoint y: 286, distance: 68.8
click at [902, 286] on div "[PERSON_NAME] Composer" at bounding box center [999, 294] width 407 height 39
click at [726, 218] on div at bounding box center [625, 286] width 1251 height 572
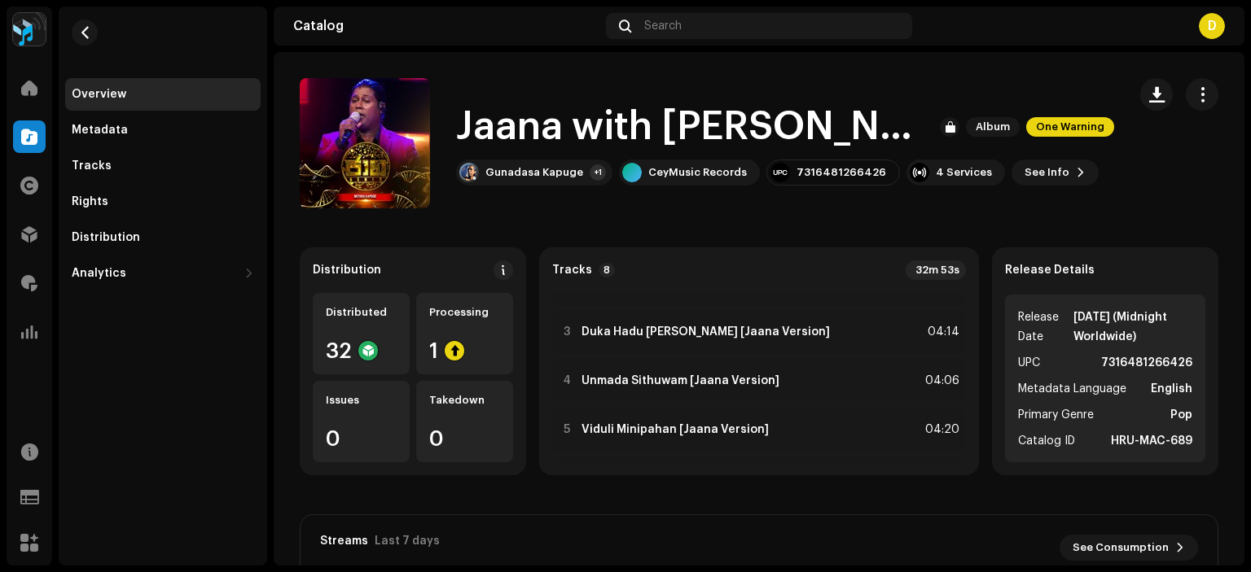
click at [718, 213] on catalog-releases-details-overview "Jaana with [PERSON_NAME] [Episode 112] Album One Warning Jaana with [PERSON_NAM…" at bounding box center [759, 459] width 970 height 814
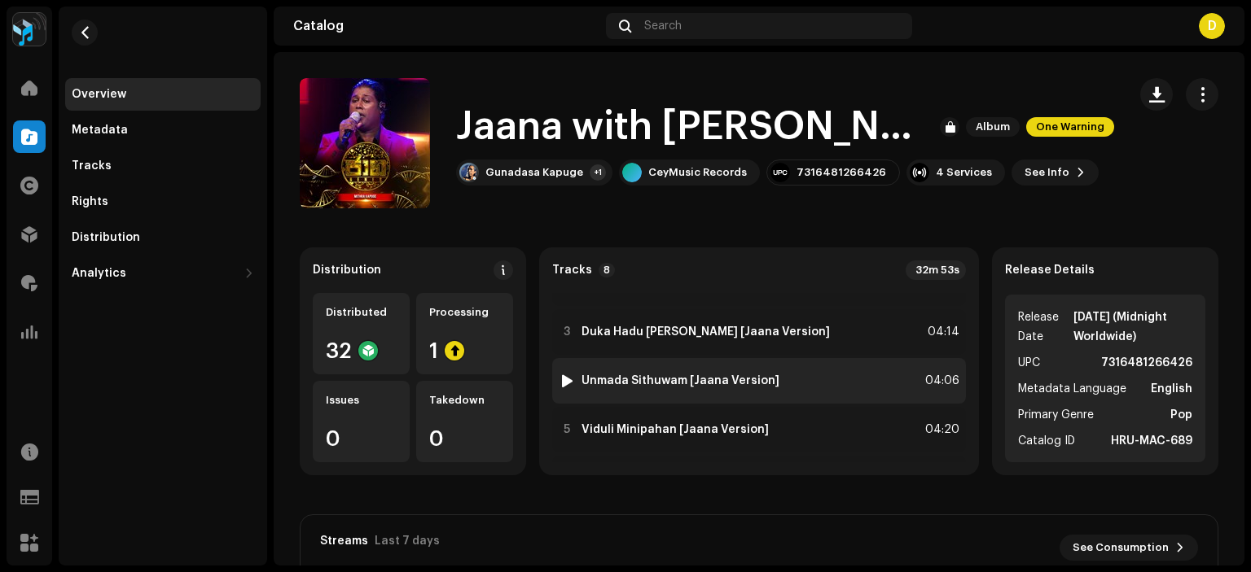
click at [710, 384] on strong "Unmada Sithuwam [Jaana Version]" at bounding box center [680, 381] width 198 height 13
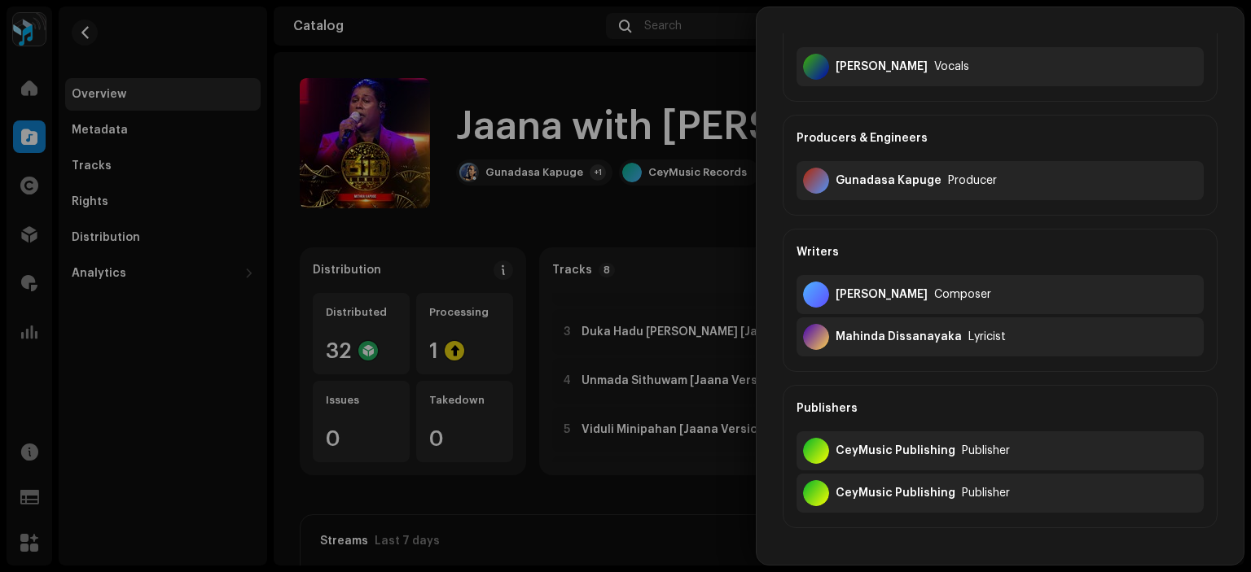
click at [666, 208] on div at bounding box center [625, 286] width 1251 height 572
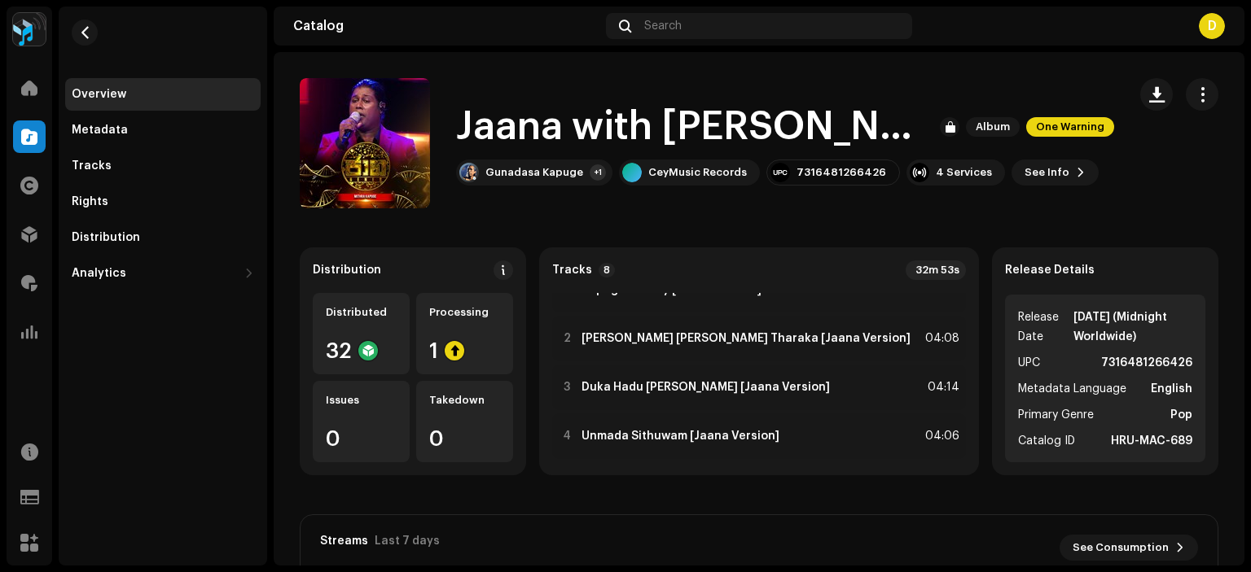
scroll to position [0, 0]
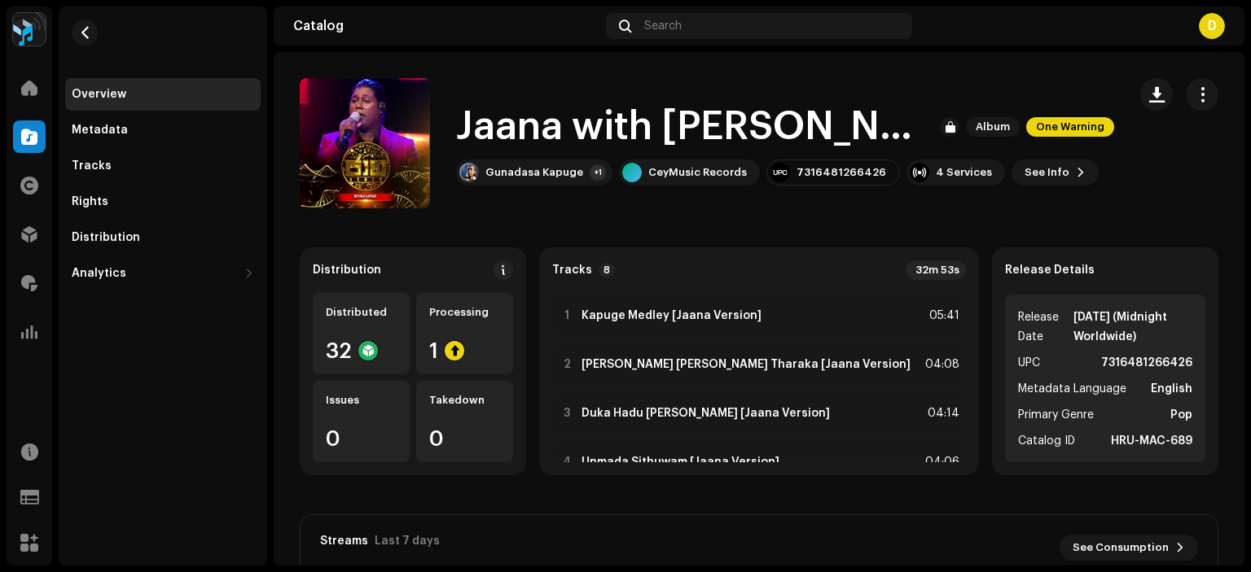
click at [517, 211] on catalog-releases-details-overview "Jaana with [PERSON_NAME] [Episode 112] Album One Warning Jaana with [PERSON_NAM…" at bounding box center [759, 459] width 970 height 814
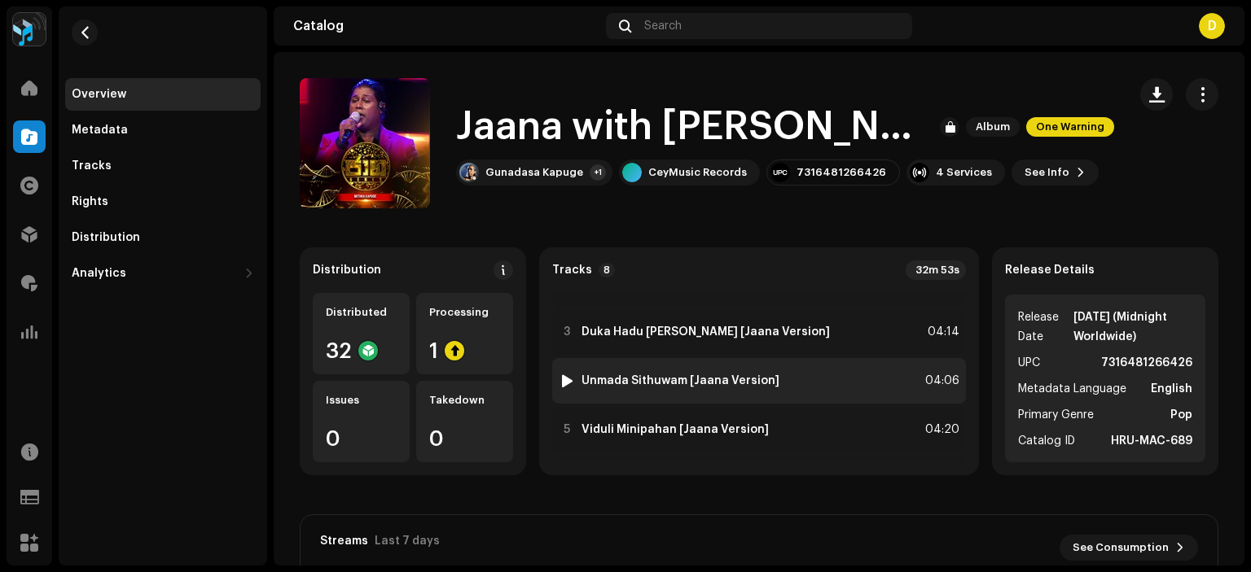
scroll to position [163, 0]
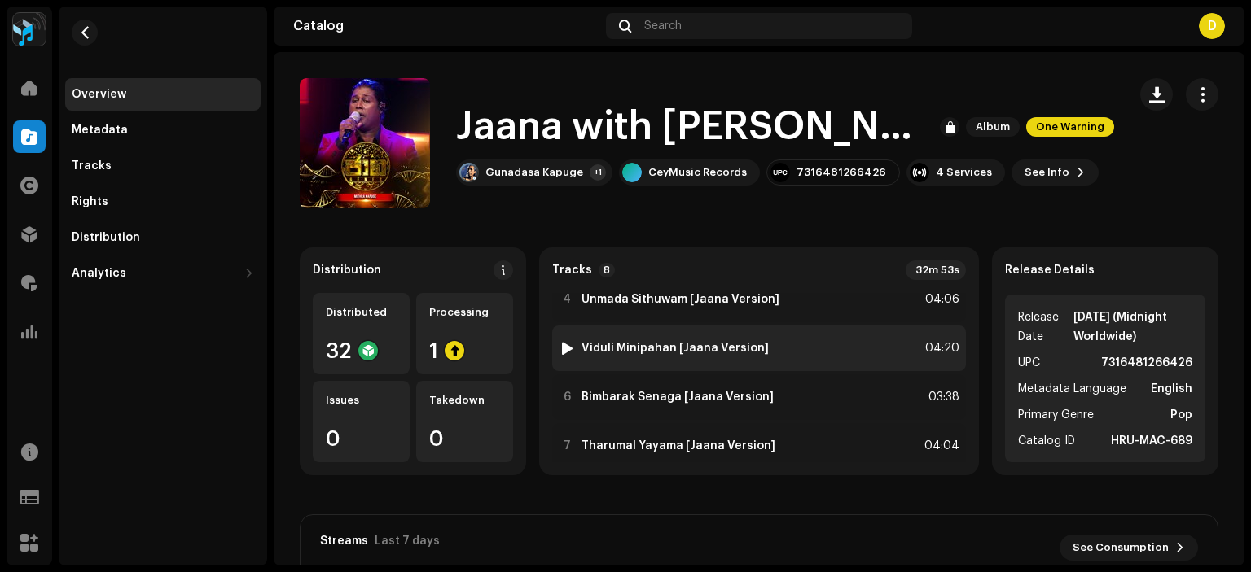
click at [660, 353] on strong "Viduli Minipahan [Jaana Version]" at bounding box center [674, 348] width 187 height 13
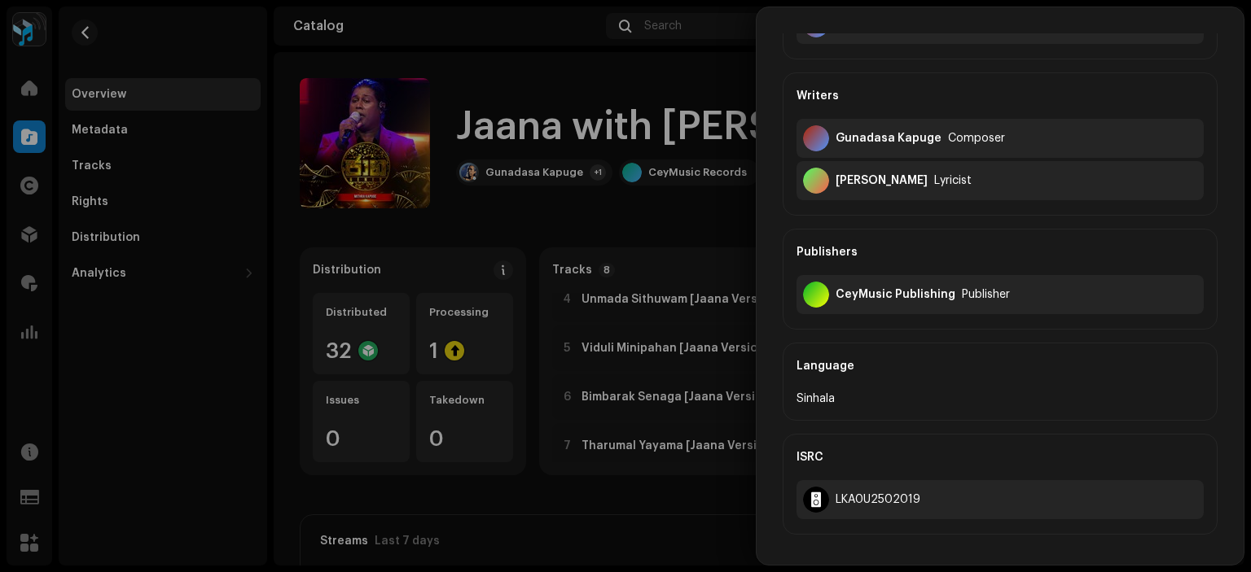
scroll to position [489, 0]
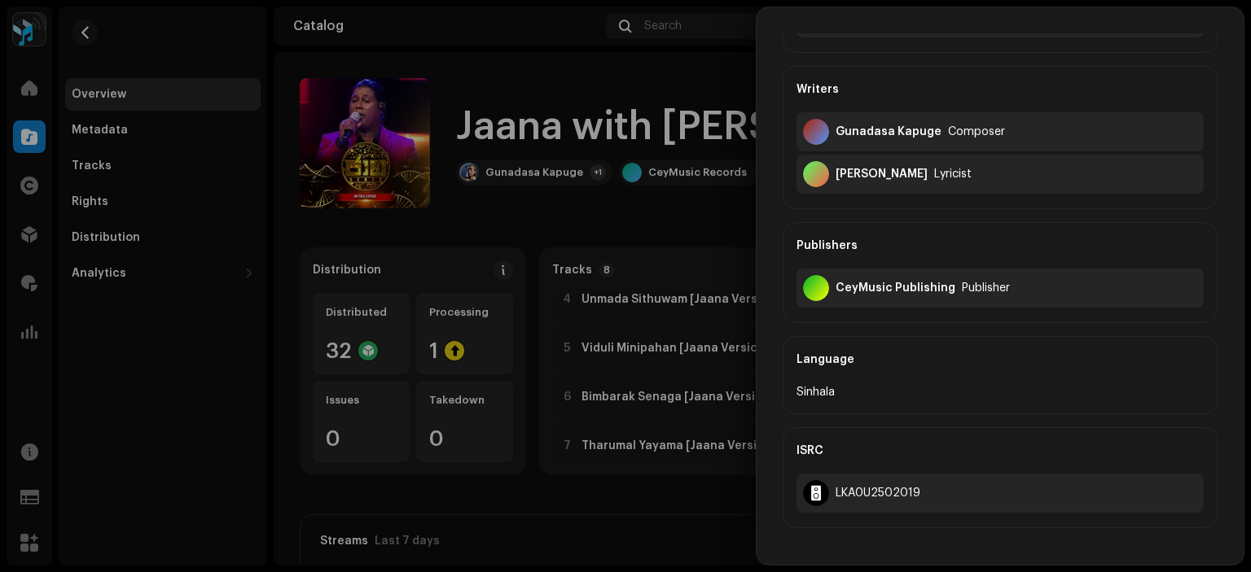
click at [726, 225] on div at bounding box center [625, 286] width 1251 height 572
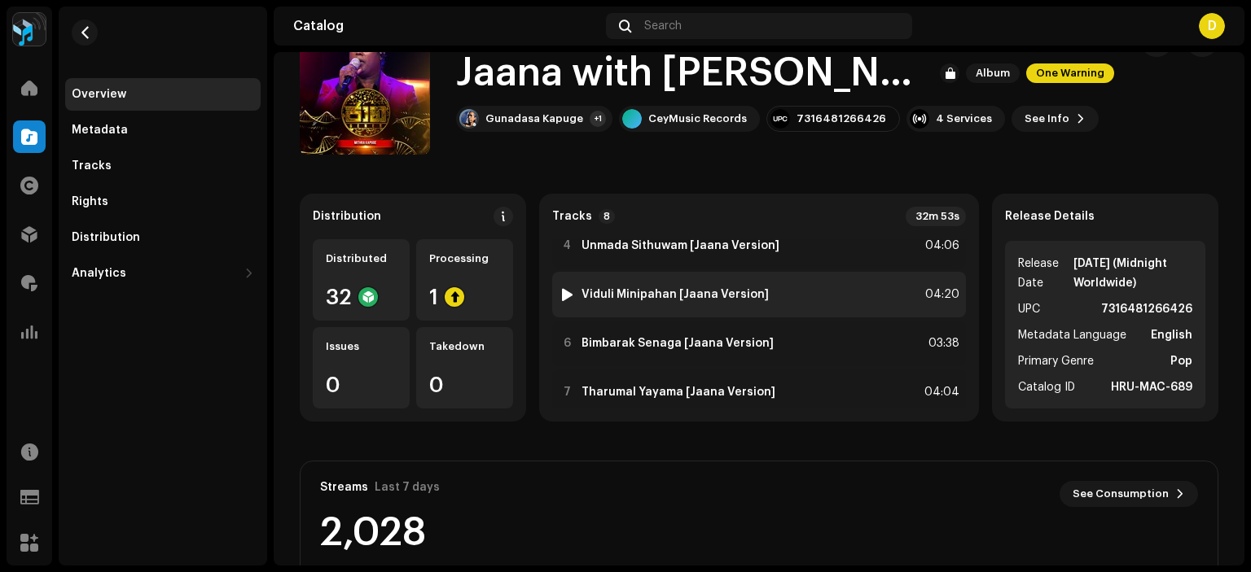
scroll to position [81, 0]
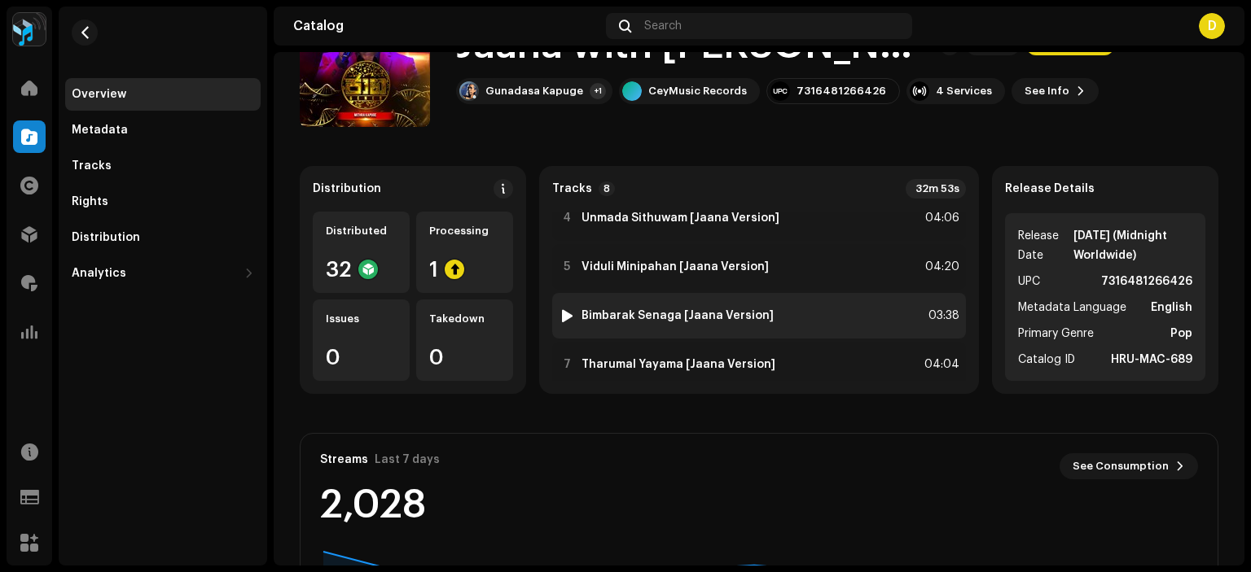
click at [689, 321] on strong "Bimbarak Senaga [Jaana Version]" at bounding box center [677, 315] width 192 height 13
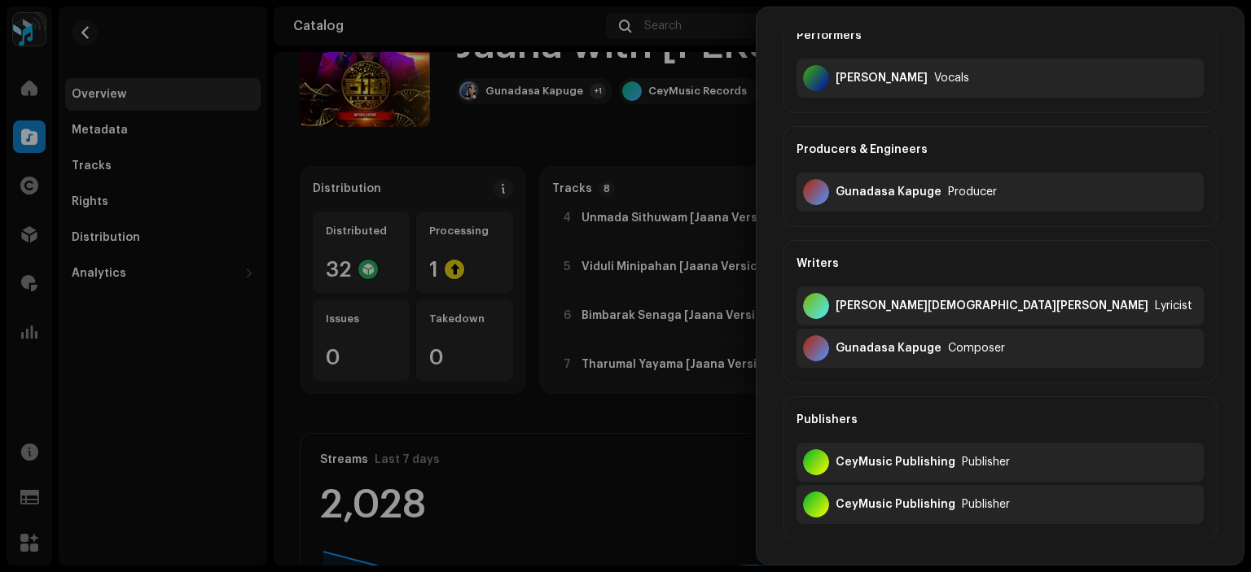
scroll to position [326, 0]
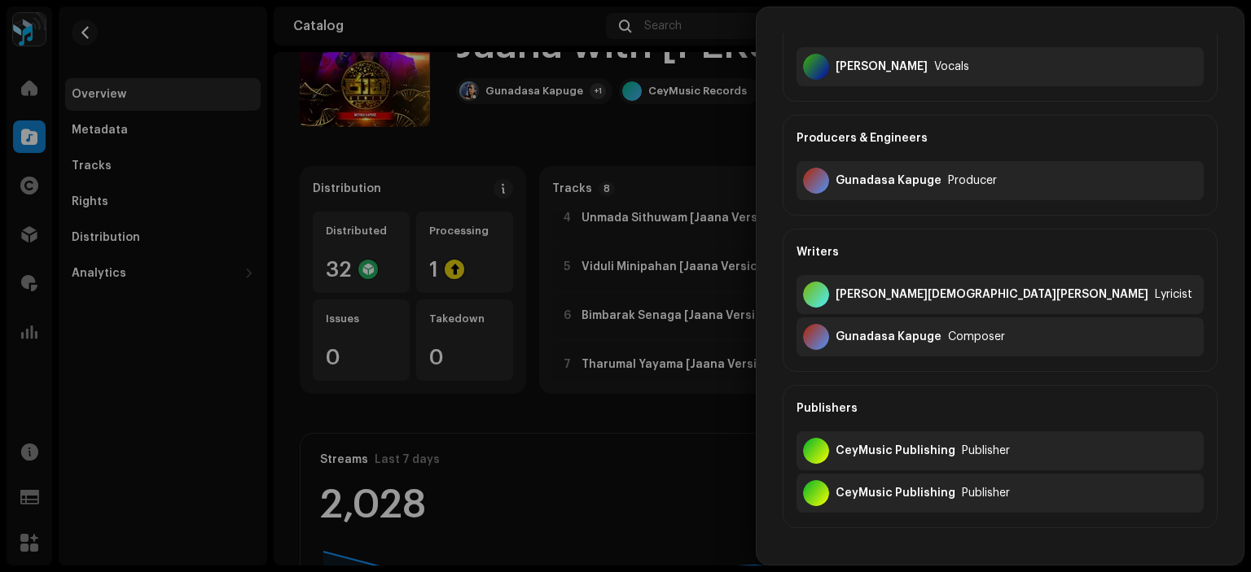
click at [729, 183] on div at bounding box center [625, 286] width 1251 height 572
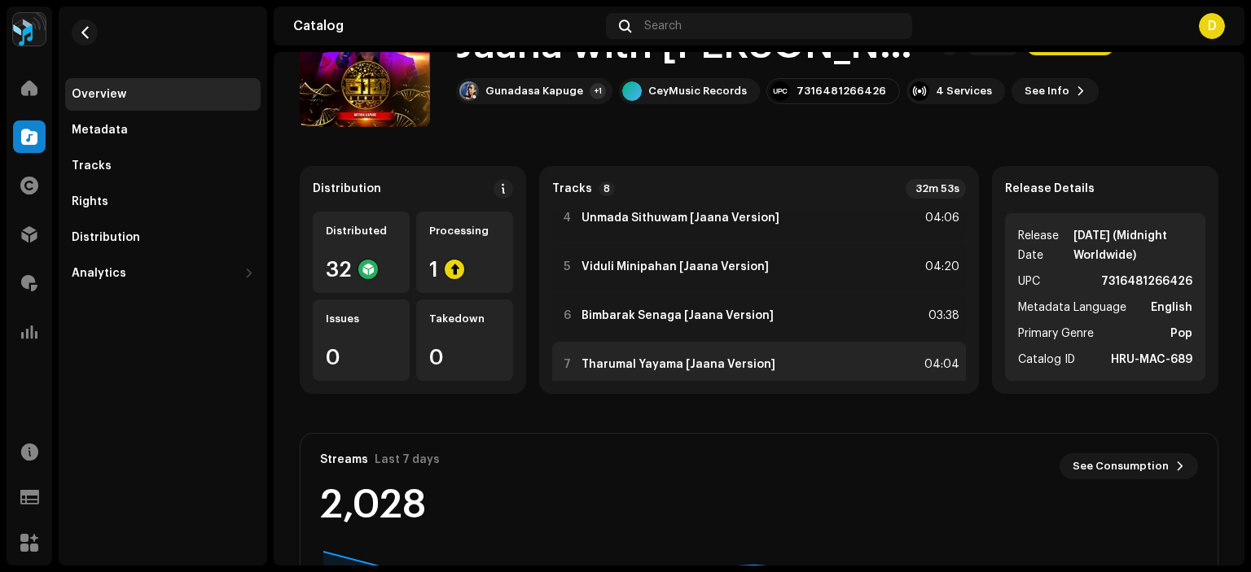
click at [708, 370] on div "7 Tharumal Yayama [Jaana Version]" at bounding box center [667, 365] width 217 height 16
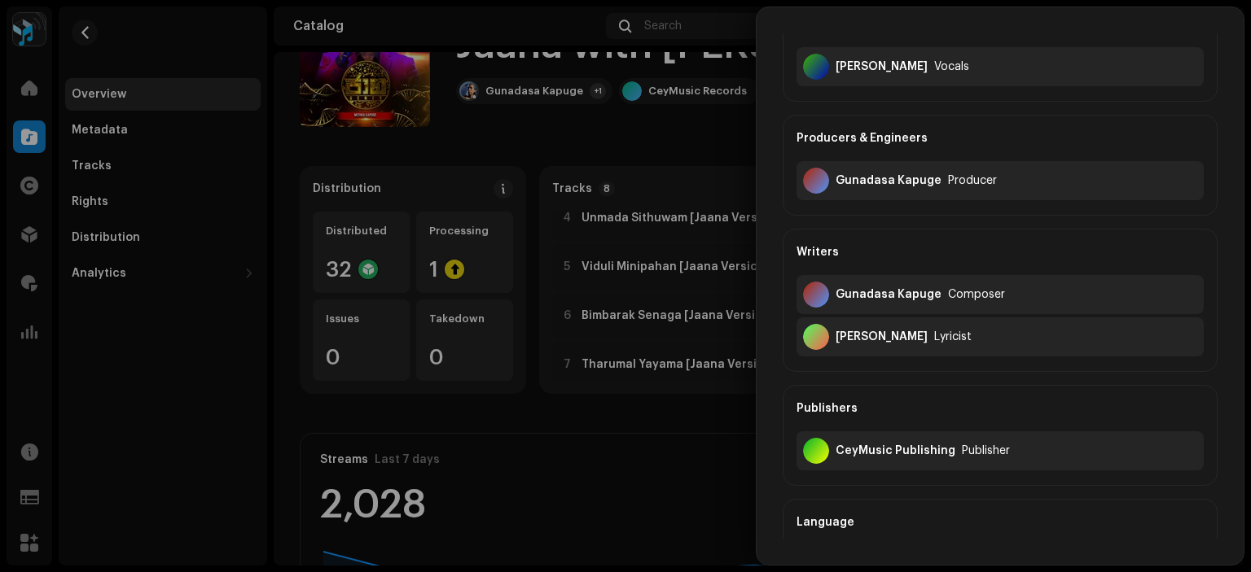
click at [674, 133] on div at bounding box center [625, 286] width 1251 height 572
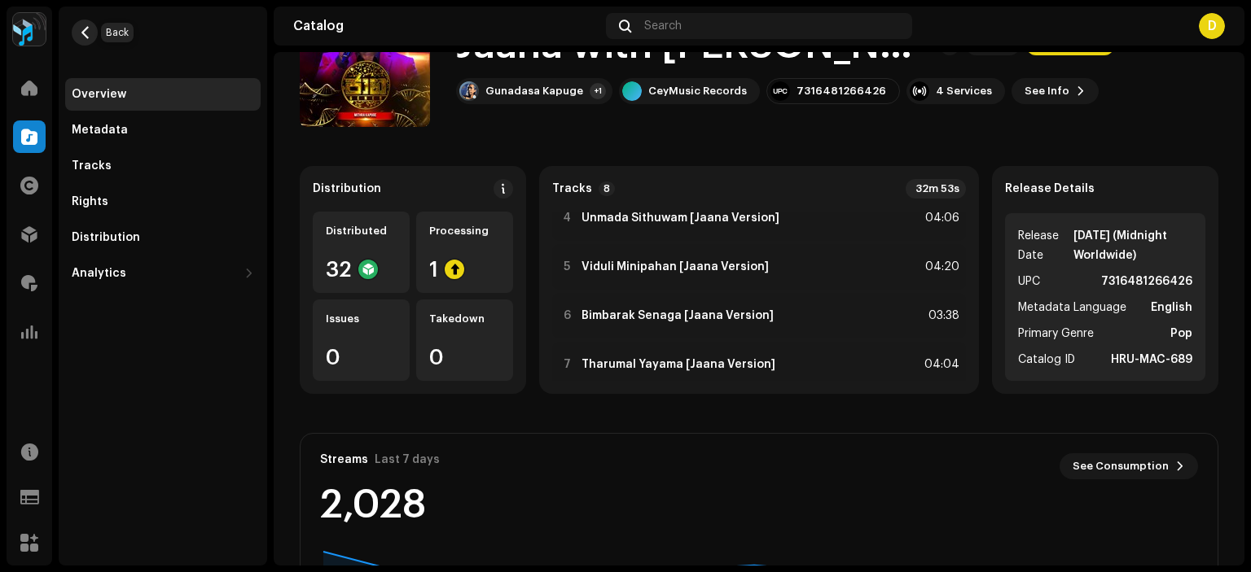
click at [77, 26] on button "button" at bounding box center [85, 33] width 26 height 26
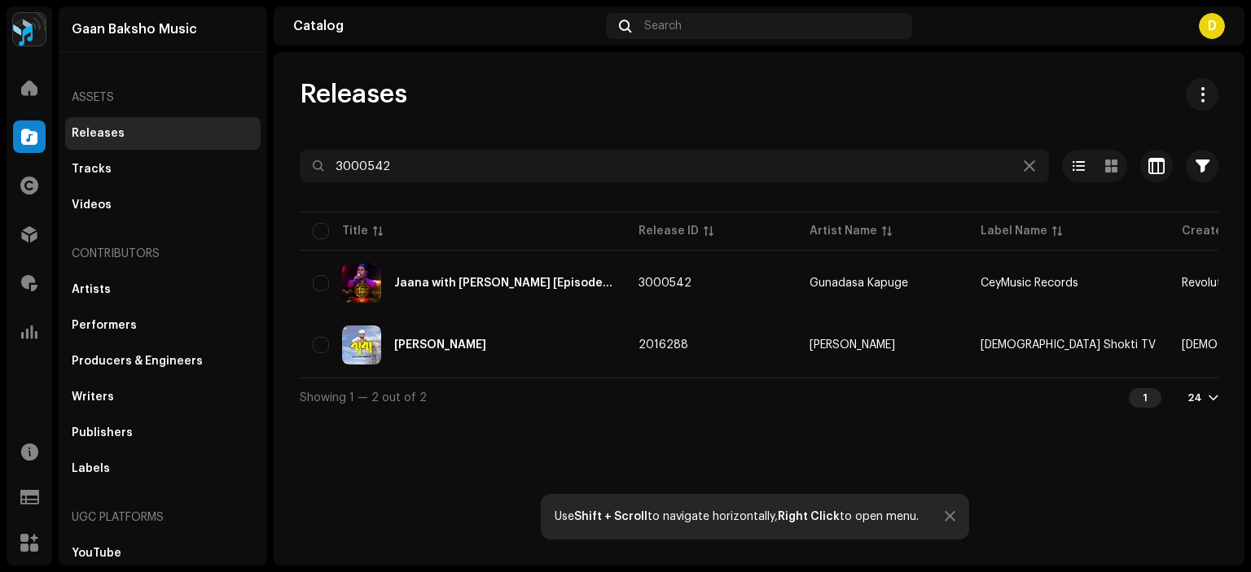
click at [1216, 22] on div "D" at bounding box center [1211, 26] width 26 height 26
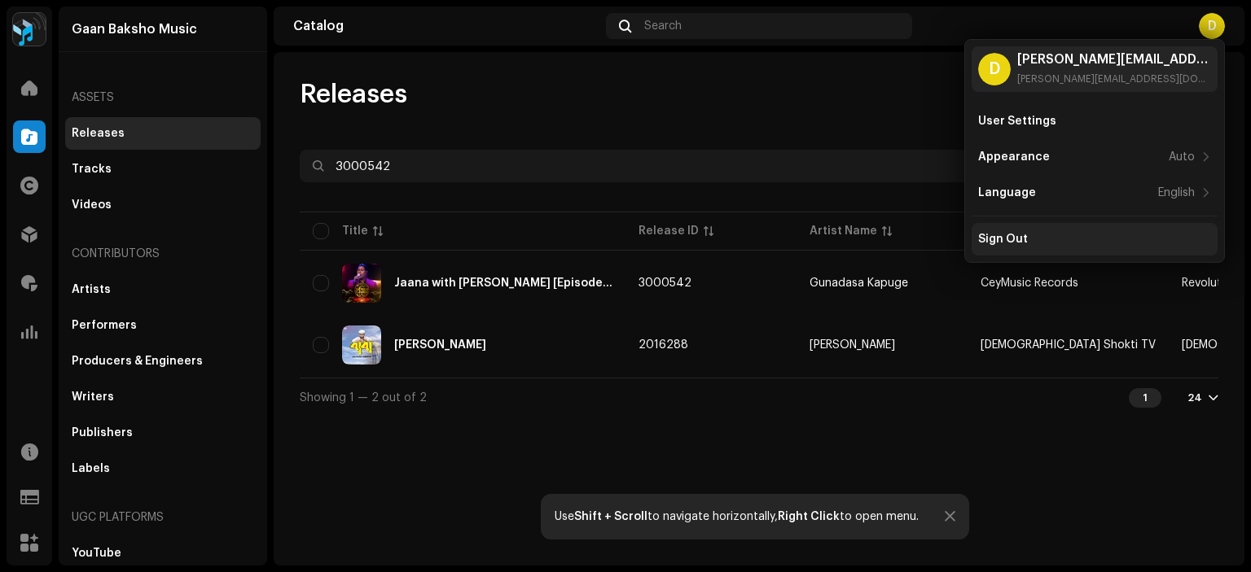
click at [993, 237] on div "Sign Out" at bounding box center [1003, 239] width 50 height 13
